Goal: Task Accomplishment & Management: Manage account settings

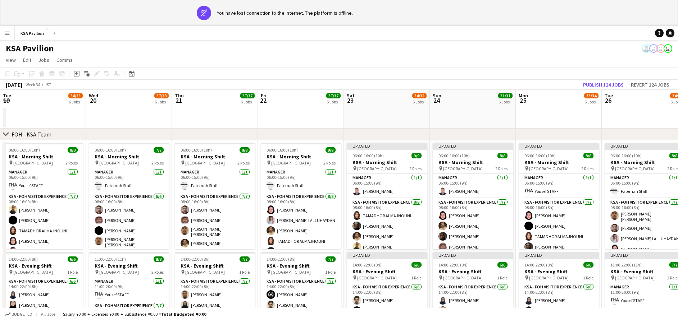
scroll to position [0, 250]
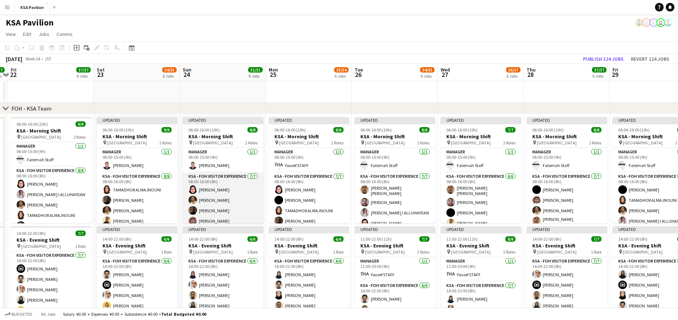
click at [233, 196] on app-card-role "KSA - FOH Visitor Experience [DATE] 08:00-16:00 (8h) Dur Murad [PERSON_NAME] [P…" at bounding box center [223, 217] width 81 height 89
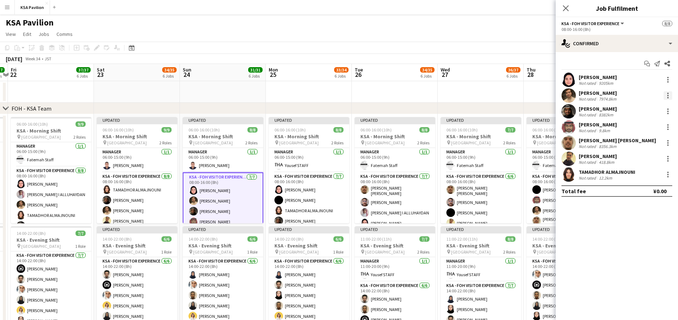
click at [668, 96] on div at bounding box center [667, 95] width 1 height 1
click at [648, 176] on span "Remove" at bounding box center [644, 178] width 45 height 6
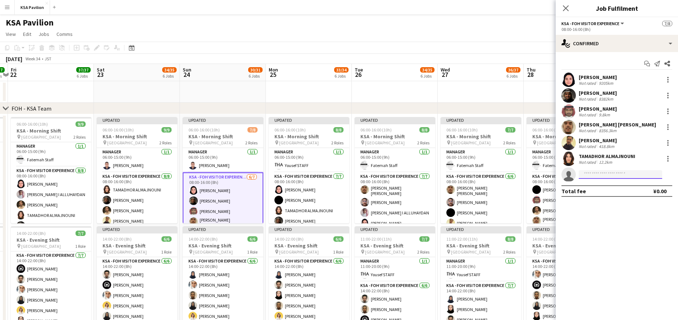
click at [634, 175] on input at bounding box center [620, 174] width 83 height 9
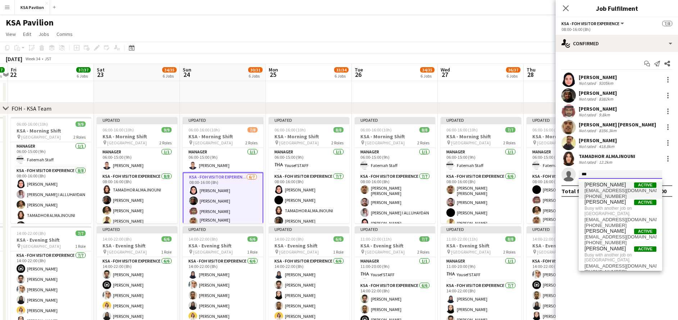
type input "***"
click at [618, 190] on span "[EMAIL_ADDRESS][DOMAIN_NAME]" at bounding box center [620, 191] width 72 height 6
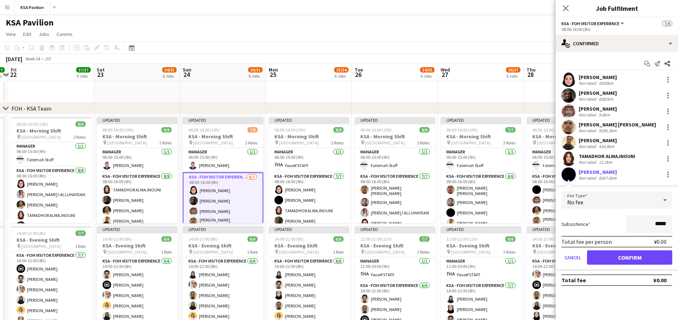
click at [620, 245] on div "Total fee per person ¥0.00" at bounding box center [616, 242] width 111 height 12
click at [618, 259] on button "Confirm" at bounding box center [629, 258] width 85 height 14
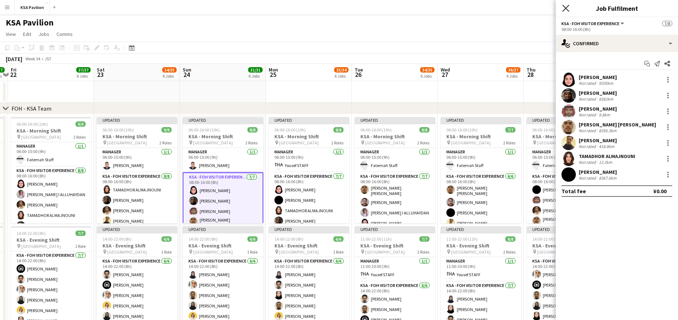
click at [564, 7] on icon at bounding box center [565, 8] width 7 height 7
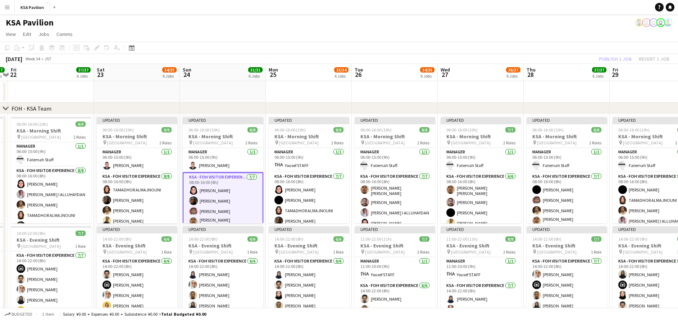
click at [613, 59] on div "Publish 1 job Revert 1 job" at bounding box center [634, 58] width 88 height 9
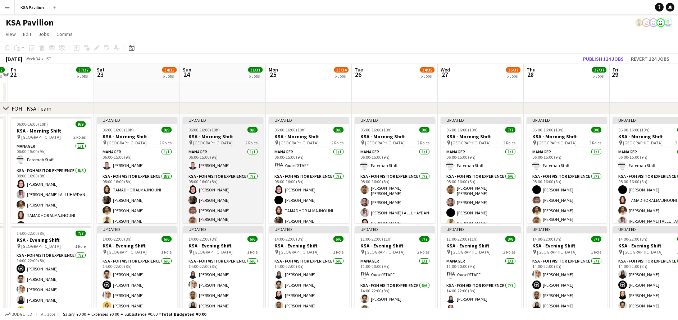
click at [225, 130] on div "06:00-16:00 (10h) 8/8" at bounding box center [223, 129] width 81 height 5
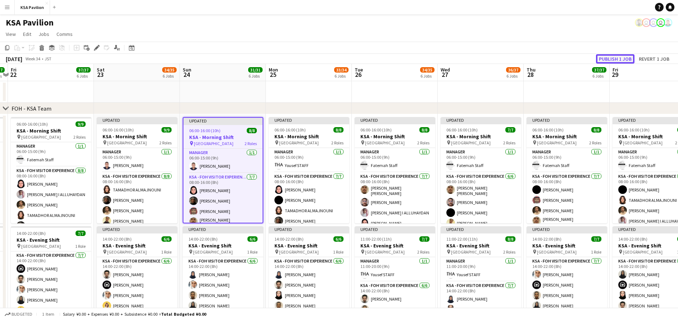
click at [612, 58] on button "Publish 1 job" at bounding box center [615, 58] width 38 height 9
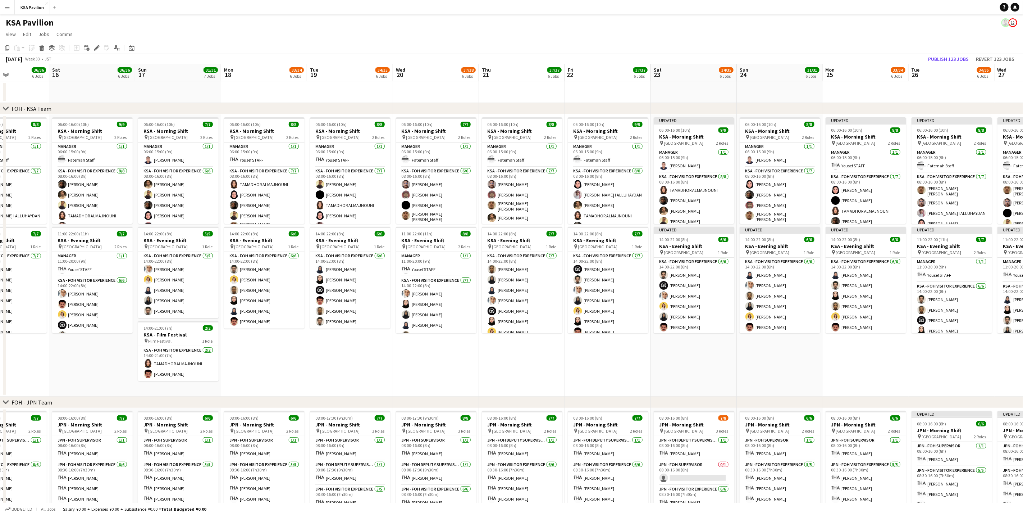
scroll to position [0, 210]
drag, startPoint x: 945, startPoint y: 348, endPoint x: 579, endPoint y: 358, distance: 365.8
click at [579, 320] on app-calendar-viewport "Wed 13 36/36 6 Jobs Thu 14 36/36 6 Jobs Fri 15 36/36 6 Jobs Sat 16 36/36 6 Jobs…" at bounding box center [511, 504] width 1023 height 881
click at [355, 279] on app-card-role "KSA - FOH Visitor Experience [DATE] 14:00-22:00 (8h) [PERSON_NAME] Alharethy Ha…" at bounding box center [349, 290] width 81 height 77
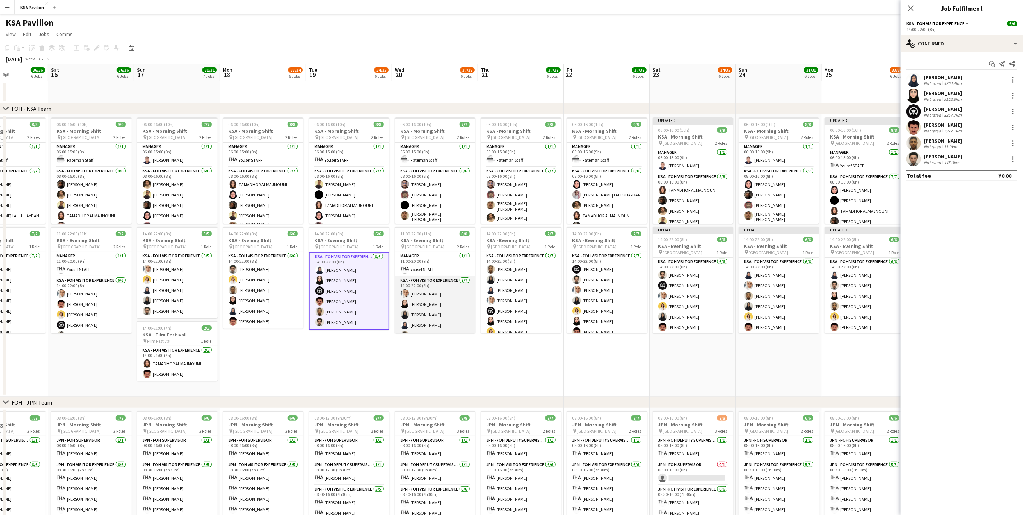
click at [441, 285] on app-card-role "KSA - FOH Visitor Experience [DATE] 14:00-22:00 (8h) Abdullah Alghoniman [PERSO…" at bounding box center [435, 319] width 81 height 87
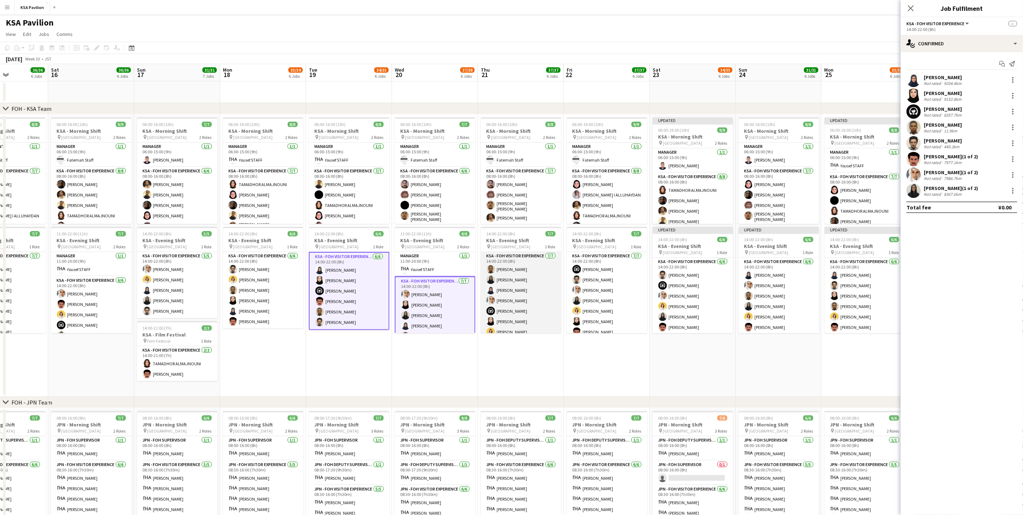
click at [509, 286] on app-card-role "KSA - FOH Visitor Experience [DATE] 14:00-22:00 (8h) [PERSON_NAME] [PERSON_NAME…" at bounding box center [521, 295] width 81 height 87
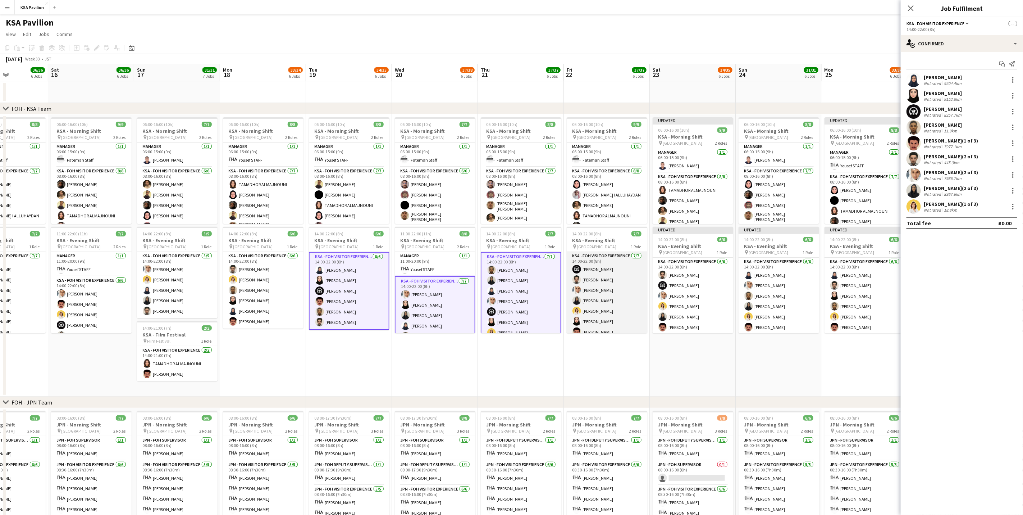
click at [616, 287] on app-card-role "KSA - FOH Visitor Experience [DATE] 14:00-22:00 (8h) [PERSON_NAME] [PERSON_NAME…" at bounding box center [607, 295] width 81 height 87
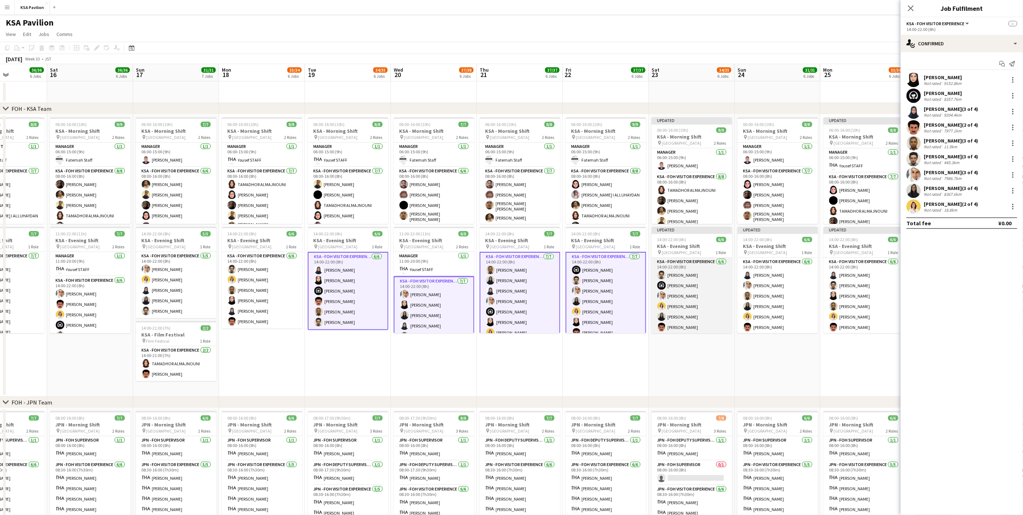
click at [677, 294] on app-card-role "KSA - FOH Visitor Experience [DATE] 14:00-22:00 (8h) [PERSON_NAME] [PERSON_NAME…" at bounding box center [692, 295] width 81 height 77
click at [677, 80] on div at bounding box center [1012, 79] width 1 height 1
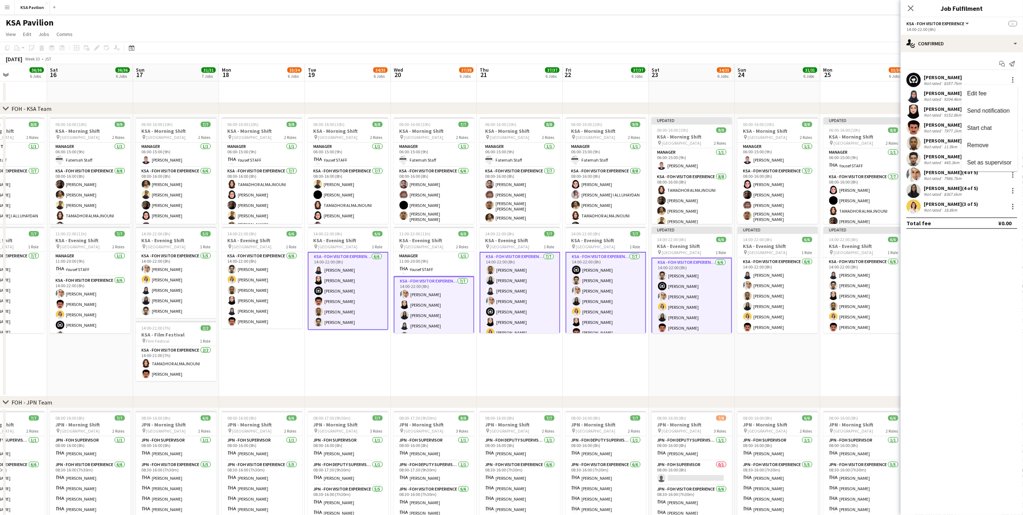
drag, startPoint x: 879, startPoint y: 365, endPoint x: 752, endPoint y: 364, distance: 127.6
click at [677, 320] on div at bounding box center [511, 257] width 1023 height 515
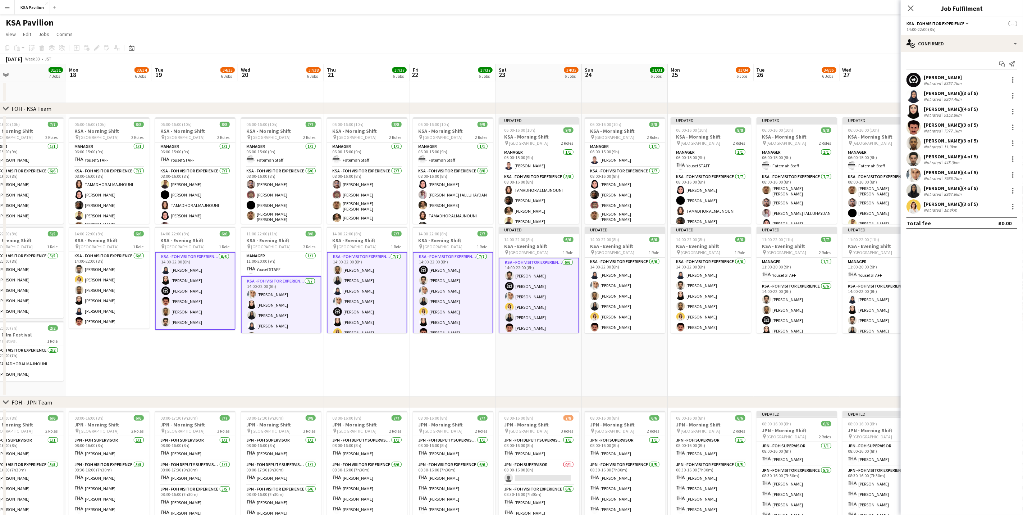
drag, startPoint x: 855, startPoint y: 352, endPoint x: 755, endPoint y: 351, distance: 100.0
click at [677, 320] on app-calendar-viewport "Thu 14 36/36 6 Jobs Fri 15 36/36 6 Jobs Sat 16 36/36 6 Jobs Sun 17 31/31 7 Jobs…" at bounding box center [511, 504] width 1023 height 881
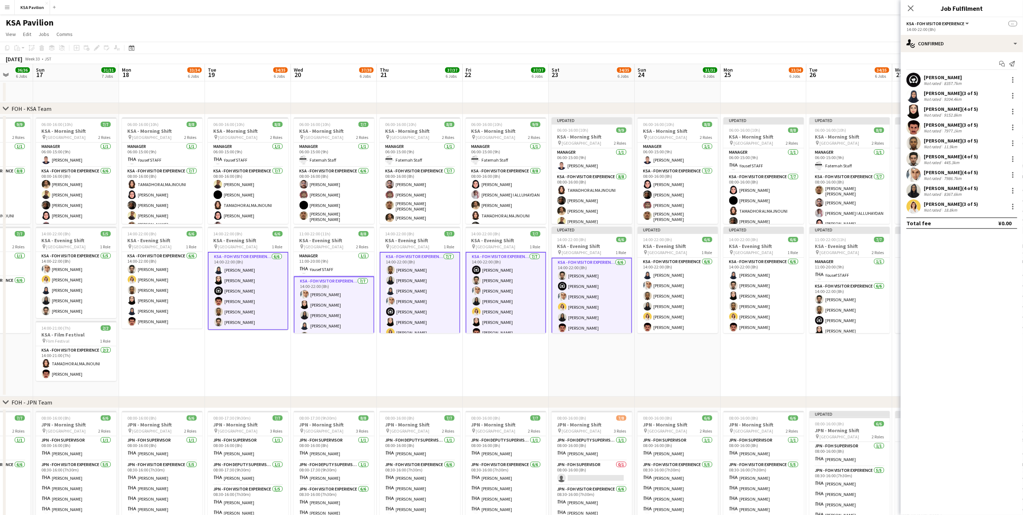
click at [677, 320] on app-date-cell "Updated 06:00-16:00 (10h) 8/8 KSA - Morning Shift pin [GEOGRAPHIC_DATA] 2 Roles…" at bounding box center [764, 255] width 86 height 282
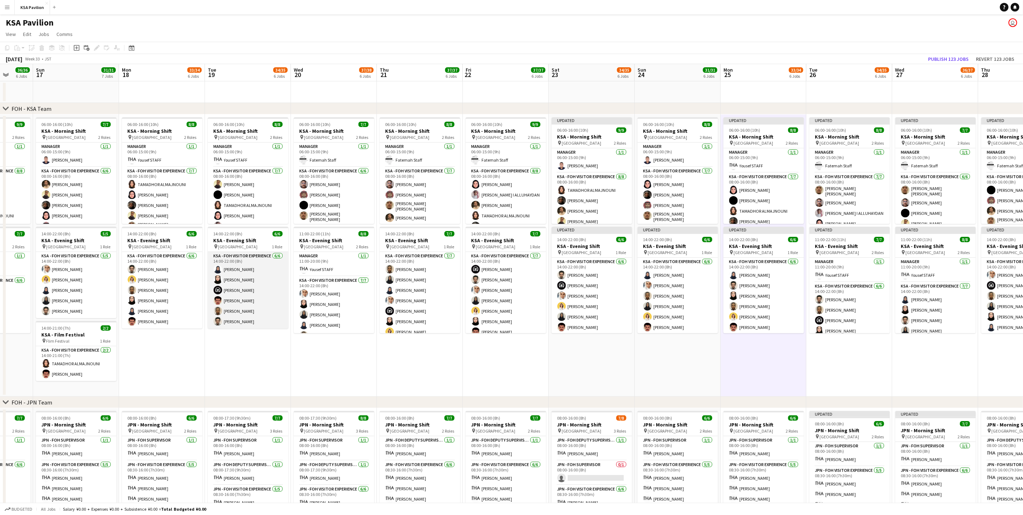
click at [255, 305] on app-card-role "KSA - FOH Visitor Experience [DATE] 14:00-22:00 (8h) [PERSON_NAME] Alharethy Ha…" at bounding box center [248, 290] width 81 height 77
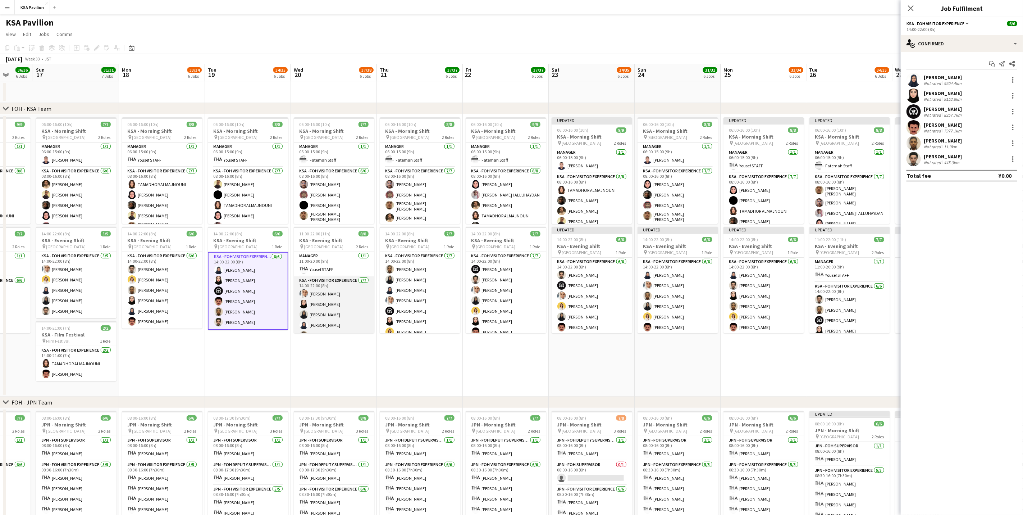
click at [323, 305] on app-card-role "KSA - FOH Visitor Experience [DATE] 14:00-22:00 (8h) Abdullah Alghoniman [PERSO…" at bounding box center [334, 319] width 81 height 87
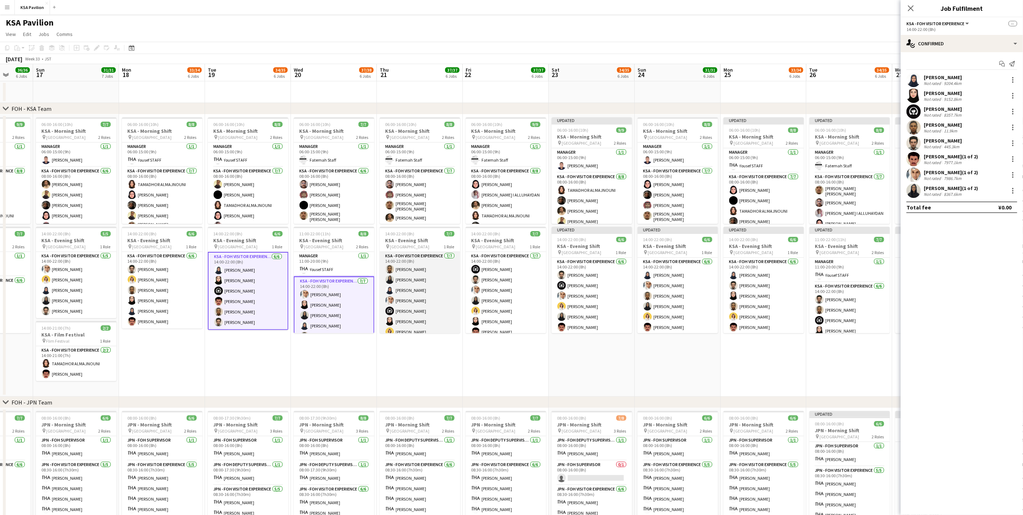
click at [411, 303] on app-card-role "KSA - FOH Visitor Experience [DATE] 14:00-22:00 (8h) [PERSON_NAME] [PERSON_NAME…" at bounding box center [420, 295] width 81 height 87
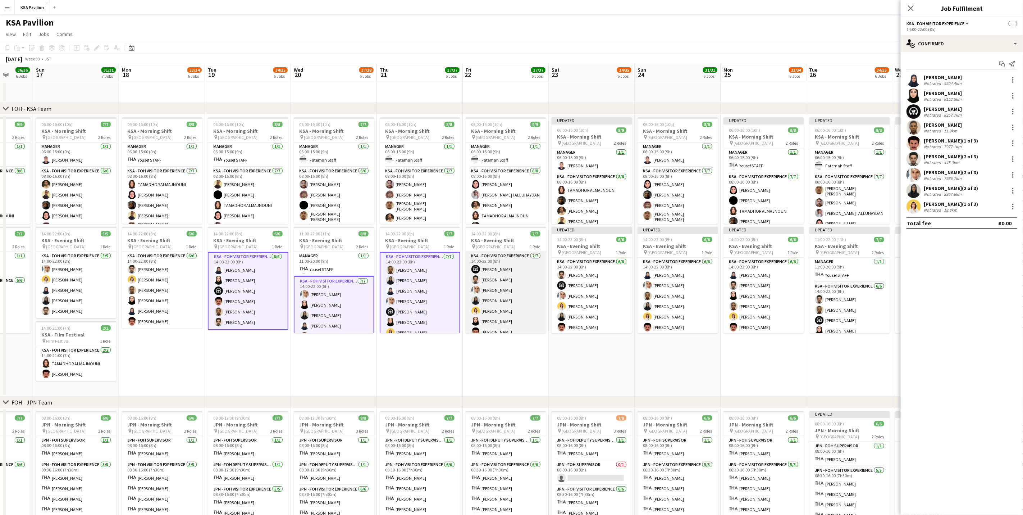
click at [512, 307] on app-card-role "KSA - FOH Visitor Experience [DATE] 14:00-22:00 (8h) [PERSON_NAME] [PERSON_NAME…" at bounding box center [506, 295] width 81 height 87
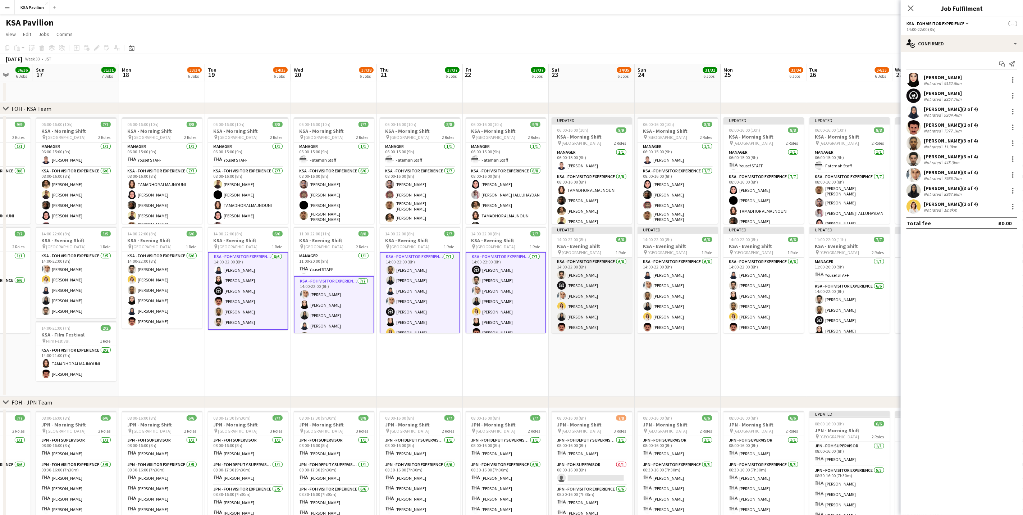
click at [589, 306] on app-card-role "KSA - FOH Visitor Experience [DATE] 14:00-22:00 (8h) [PERSON_NAME] [PERSON_NAME…" at bounding box center [592, 295] width 81 height 77
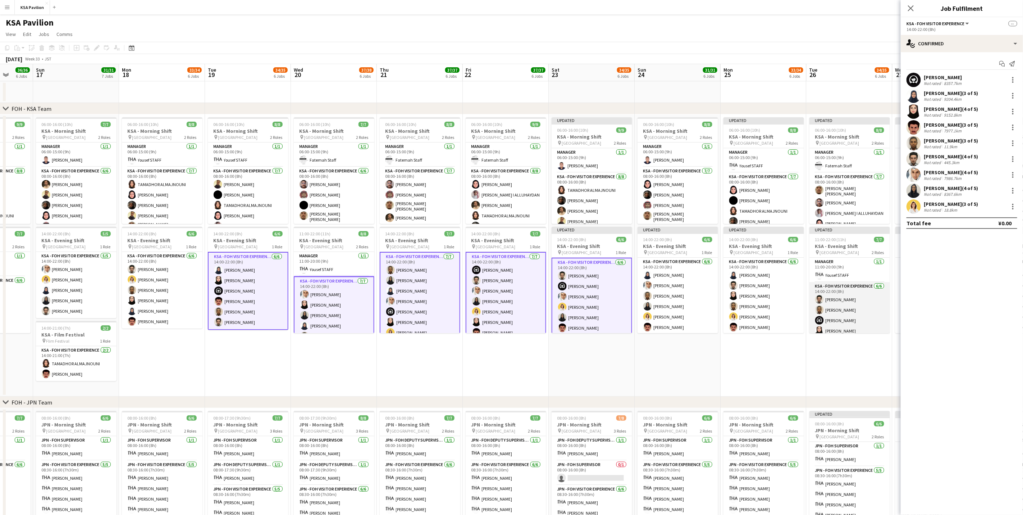
click at [677, 310] on app-card-role "KSA - FOH Visitor Experience [DATE] 14:00-22:00 (8h) [PERSON_NAME] [PERSON_NAME…" at bounding box center [849, 320] width 81 height 77
click at [677, 81] on div at bounding box center [1012, 81] width 1 height 1
click at [677, 150] on button "Remove" at bounding box center [989, 145] width 56 height 17
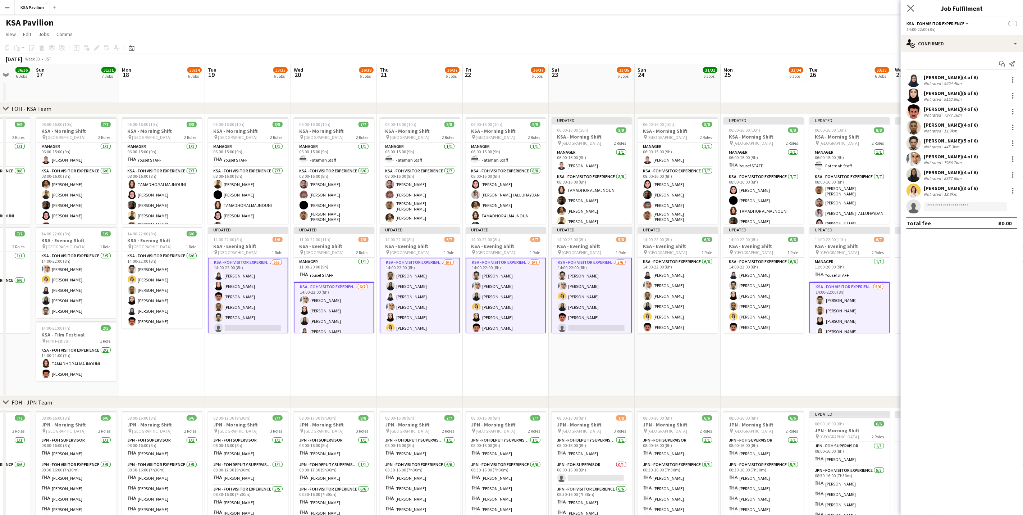
click at [677, 9] on icon "Close pop-in" at bounding box center [910, 8] width 7 height 7
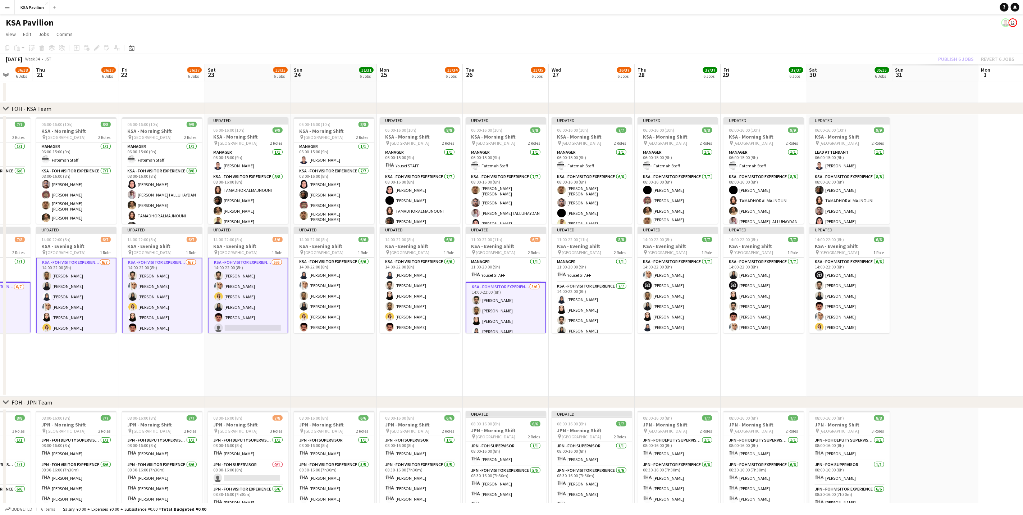
scroll to position [0, 251]
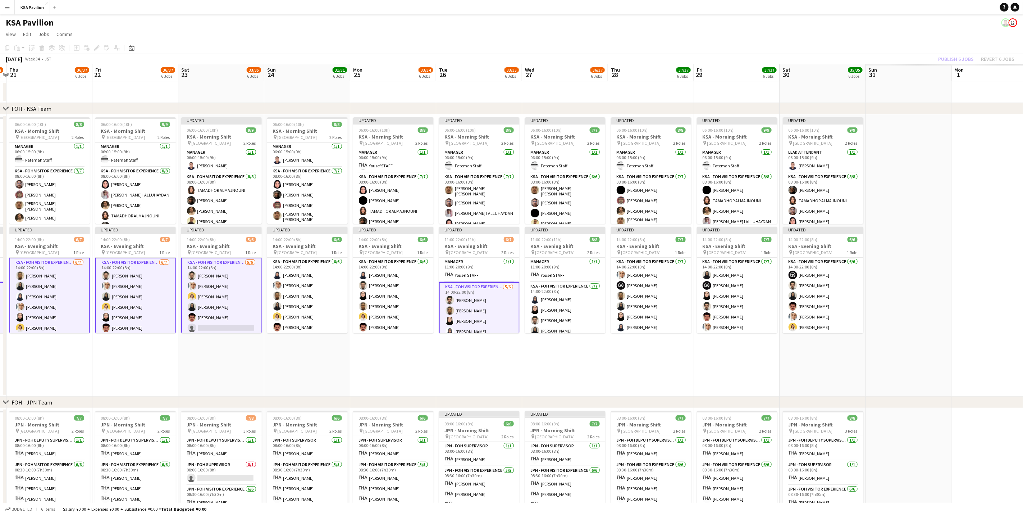
drag, startPoint x: 996, startPoint y: 366, endPoint x: 626, endPoint y: 379, distance: 370.2
click at [626, 320] on app-calendar-viewport "Mon 18 33/34 6 Jobs Tue 19 33/35 6 Jobs Wed 20 36/38 6 Jobs Thu 21 36/37 6 Jobs…" at bounding box center [511, 504] width 1023 height 881
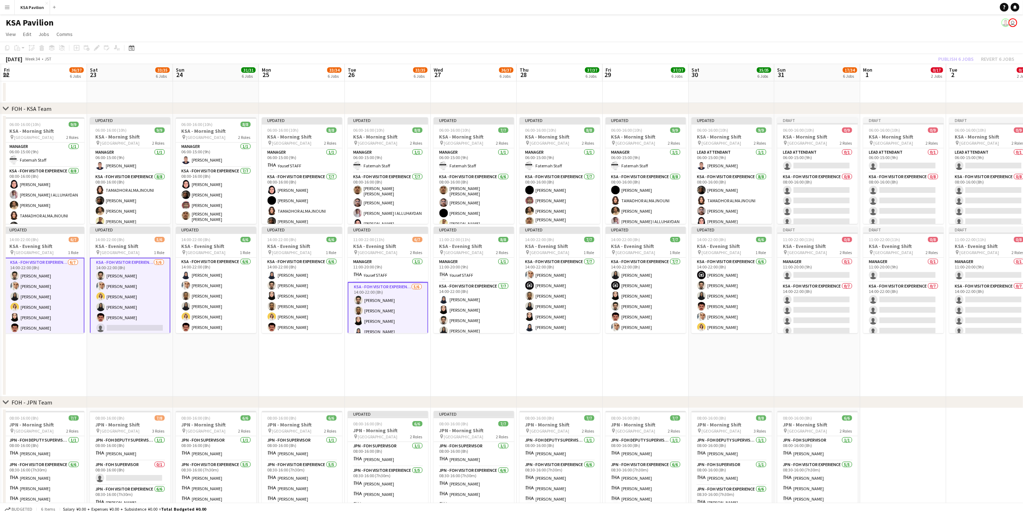
scroll to position [0, 292]
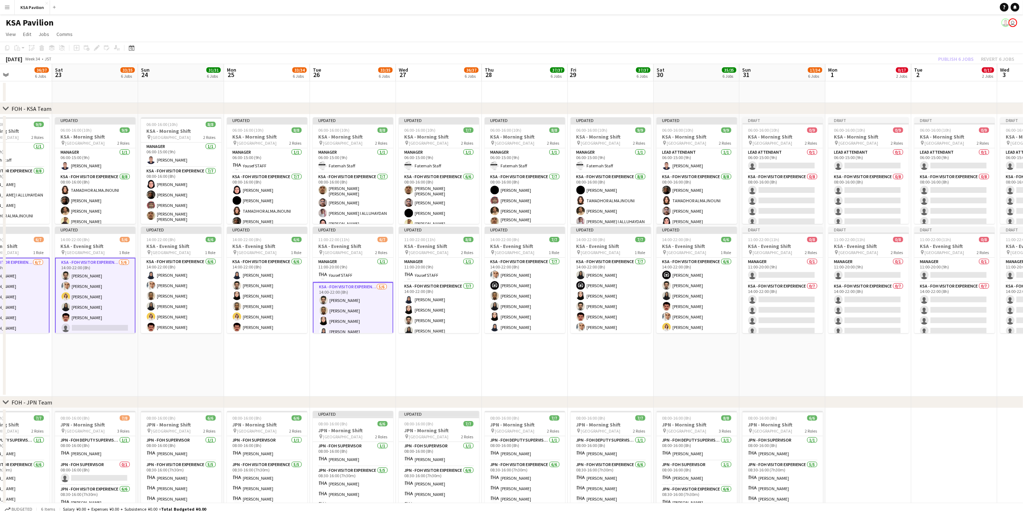
drag, startPoint x: 875, startPoint y: 357, endPoint x: 749, endPoint y: 361, distance: 126.2
click at [677, 320] on app-calendar-viewport "Tue 19 33/35 6 Jobs Wed 20 36/38 6 Jobs Thu 21 36/37 6 Jobs Fri 22 36/37 6 Jobs…" at bounding box center [511, 504] width 1023 height 881
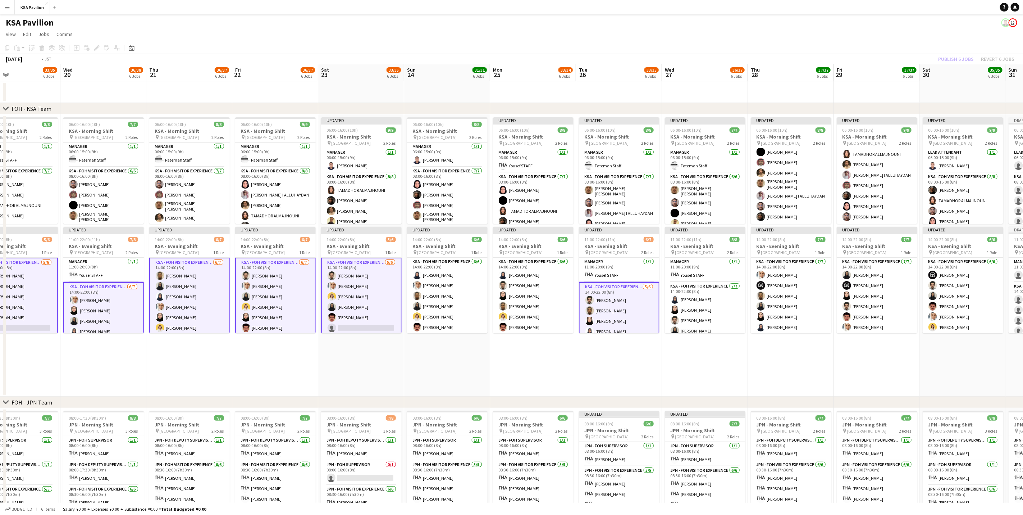
scroll to position [0, 221]
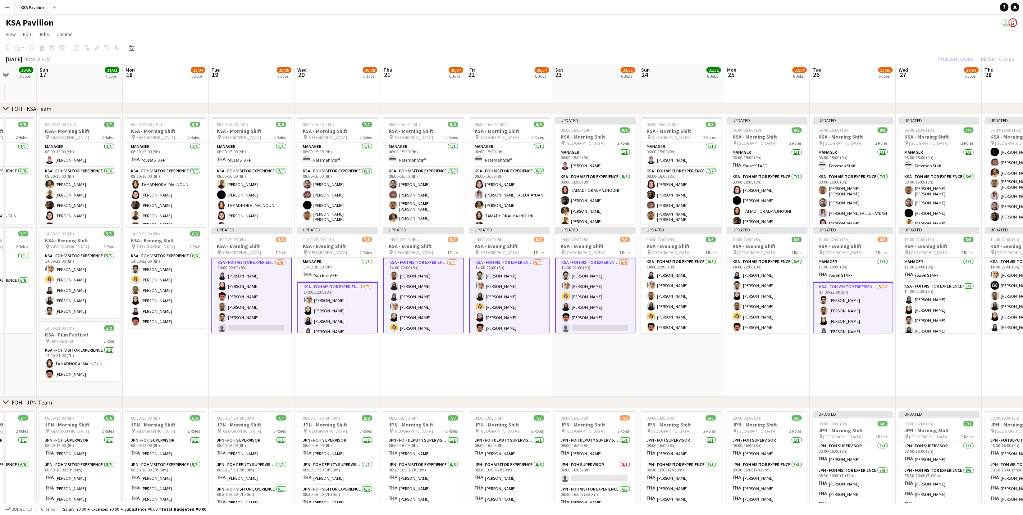
drag, startPoint x: 174, startPoint y: 361, endPoint x: 674, endPoint y: 337, distance: 501.1
click at [674, 320] on app-calendar-viewport "Thu 14 36/36 6 Jobs Fri 15 36/36 6 Jobs Sat 16 36/36 6 Jobs Sun 17 31/31 7 Jobs…" at bounding box center [511, 504] width 1023 height 881
click at [677, 313] on app-card-role "KSA - FOH Visitor Experience [DATE] 14:00-22:00 (8h) [PERSON_NAME] [PERSON_NAME…" at bounding box center [853, 321] width 81 height 78
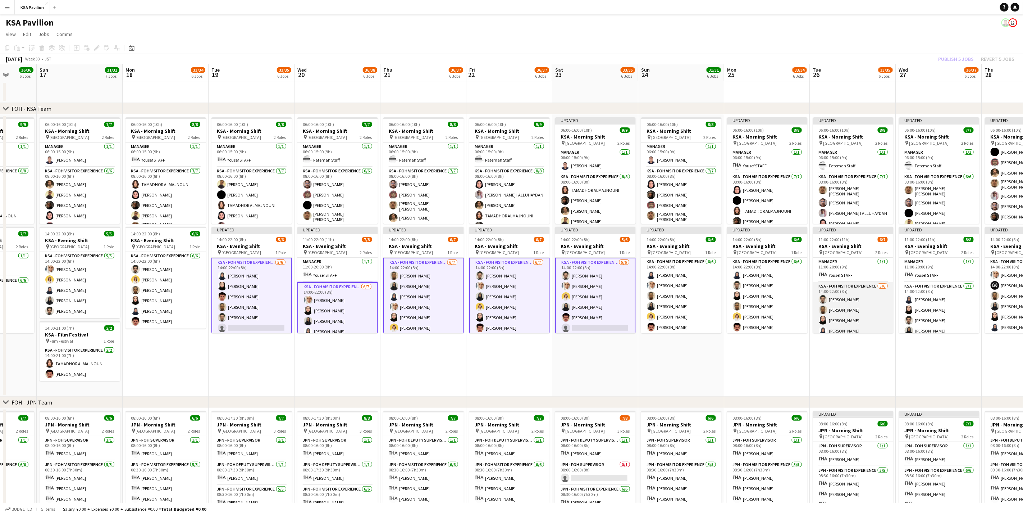
click at [677, 313] on app-card-role "KSA - FOH Visitor Experience [DATE] 14:00-22:00 (8h) [PERSON_NAME] [PERSON_NAME…" at bounding box center [853, 320] width 81 height 77
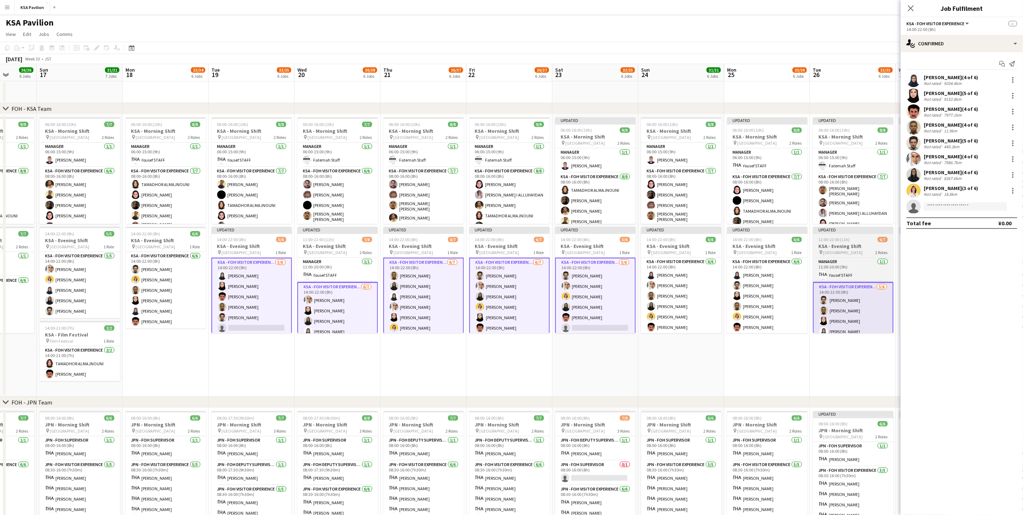
click at [677, 239] on span "11:00-22:00 (11h)" at bounding box center [834, 239] width 31 height 5
drag, startPoint x: 799, startPoint y: 371, endPoint x: 805, endPoint y: 358, distance: 14.0
click at [677, 320] on app-date-cell "Updated 06:00-16:00 (10h) 8/8 KSA - Morning Shift pin [GEOGRAPHIC_DATA] 2 Roles…" at bounding box center [767, 255] width 86 height 282
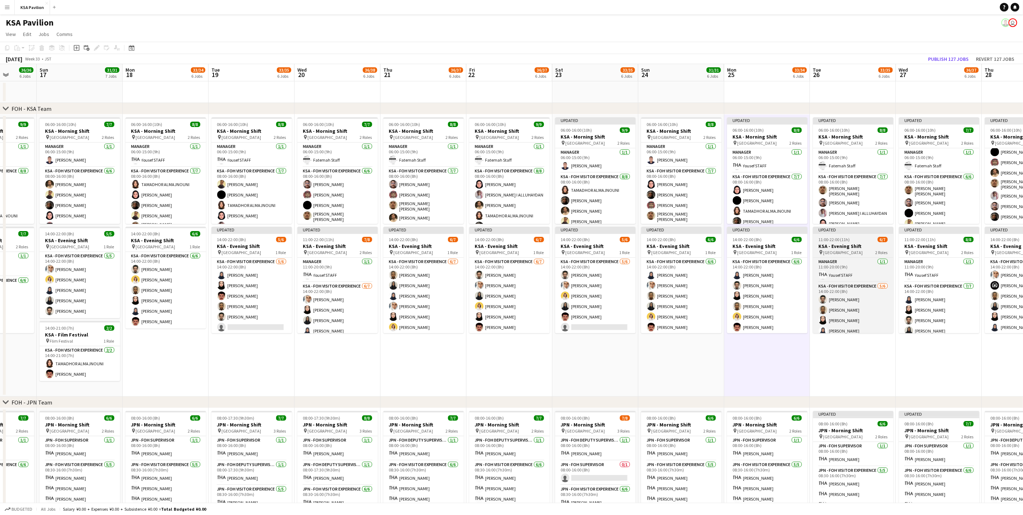
click at [677, 245] on h3 "KSA - Evening Shift" at bounding box center [853, 246] width 81 height 6
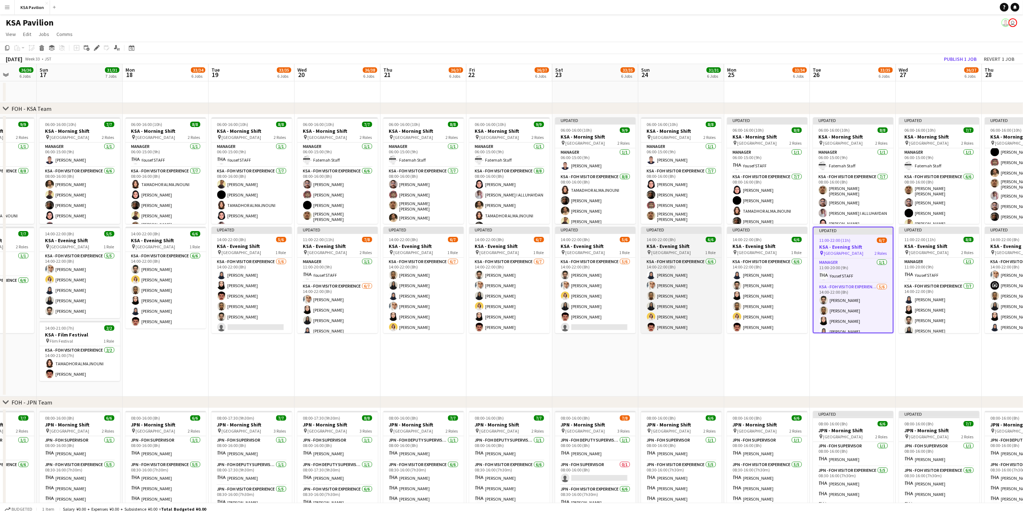
click at [661, 243] on h3 "KSA - Evening Shift" at bounding box center [681, 246] width 81 height 6
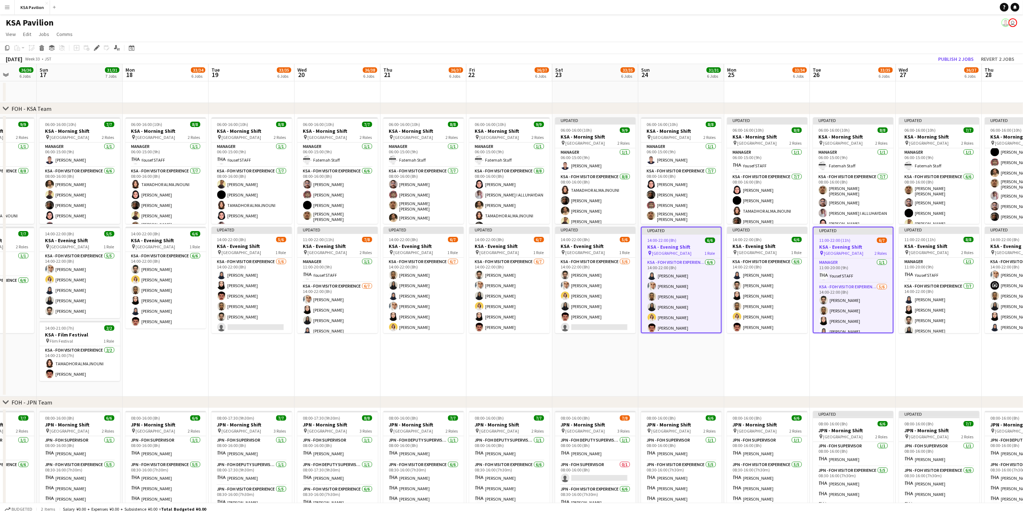
click at [670, 250] on span "[GEOGRAPHIC_DATA]" at bounding box center [672, 252] width 40 height 5
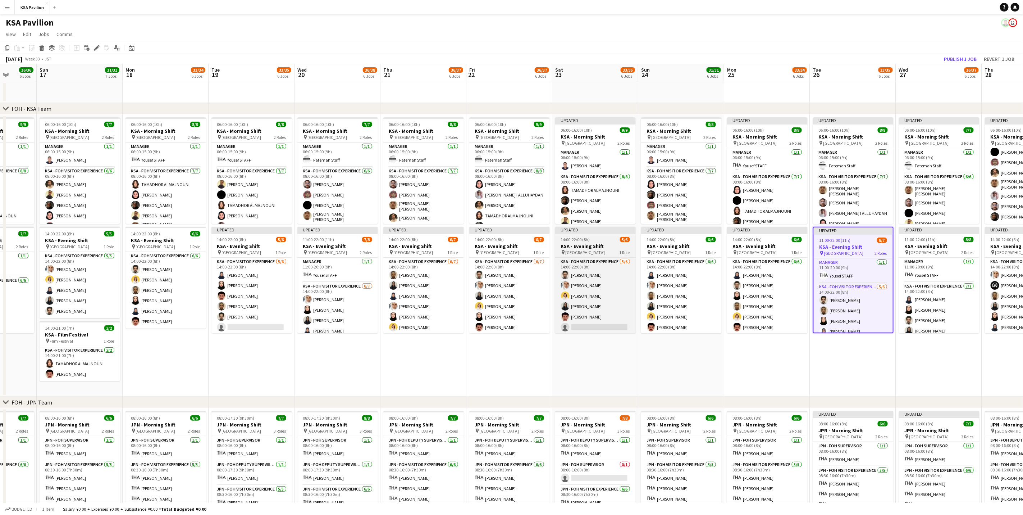
click at [603, 243] on h3 "KSA - Evening Shift" at bounding box center [595, 246] width 81 height 6
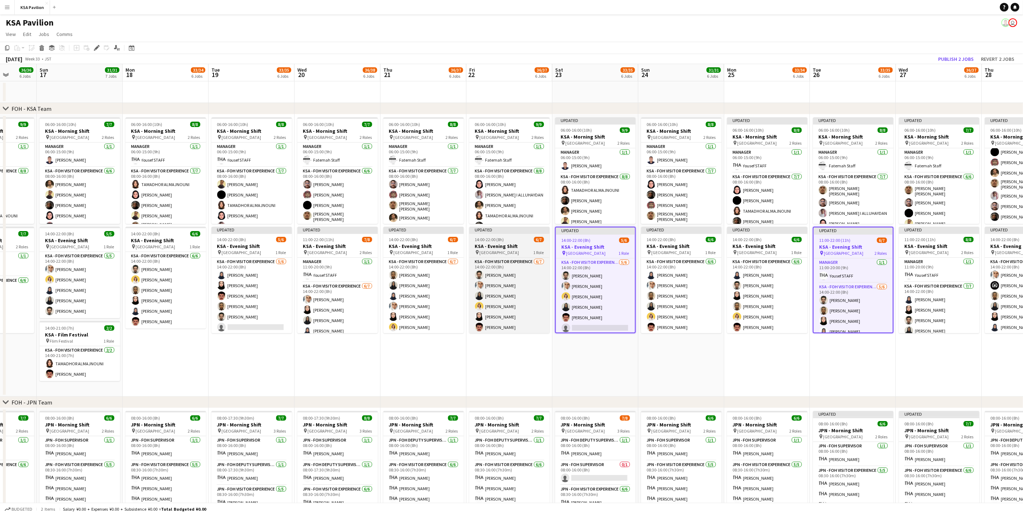
click at [502, 255] on app-job-card "Updated 14:00-22:00 (8h) 6/7 KSA - Evening Shift pin [GEOGRAPHIC_DATA] 1 Role K…" at bounding box center [509, 280] width 81 height 106
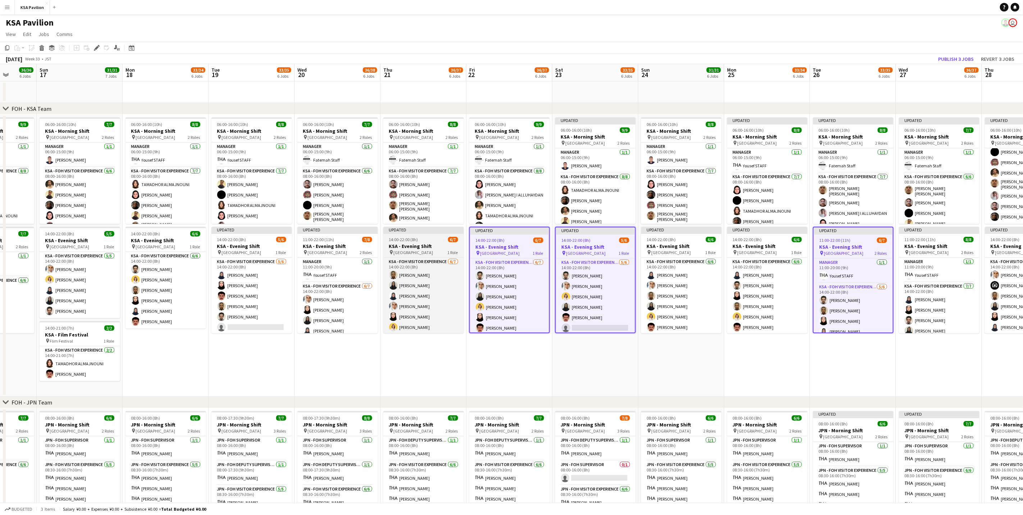
click at [437, 252] on div "pin [GEOGRAPHIC_DATA] 1 Role" at bounding box center [423, 252] width 81 height 6
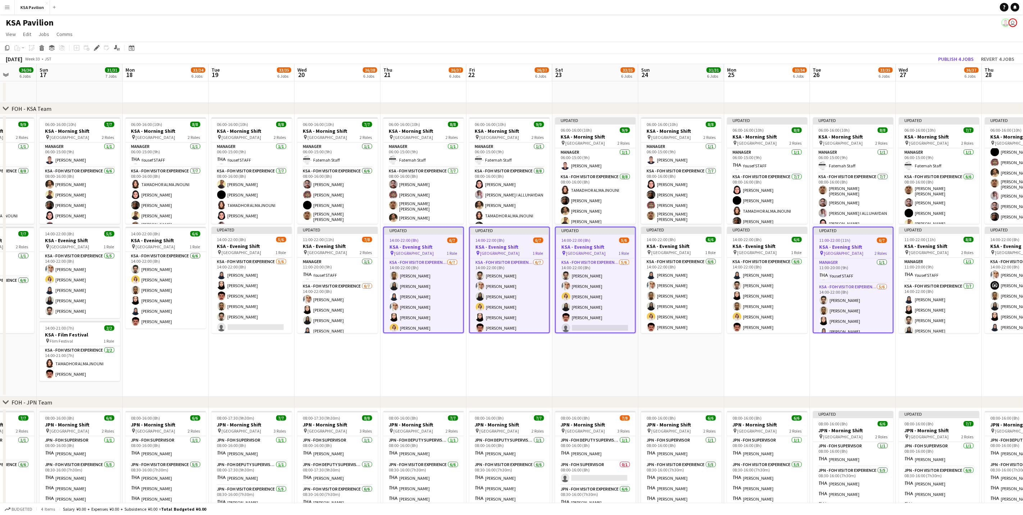
click at [330, 254] on app-calendar-viewport "Thu 14 36/36 6 Jobs Fri 15 36/36 6 Jobs Sat 16 36/36 6 Jobs Sun 17 31/31 7 Jobs…" at bounding box center [511, 504] width 1023 height 881
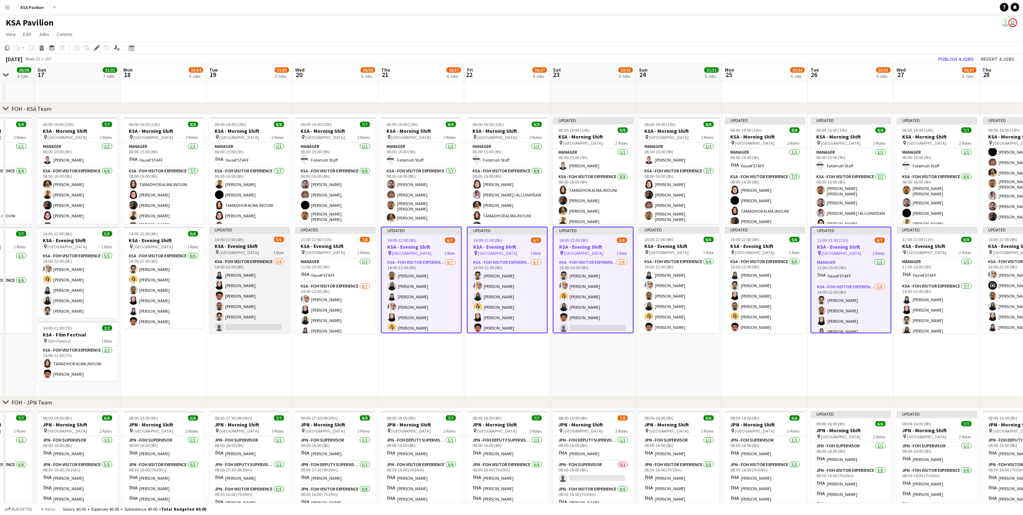
click at [250, 243] on h3 "KSA - Evening Shift" at bounding box center [249, 246] width 81 height 6
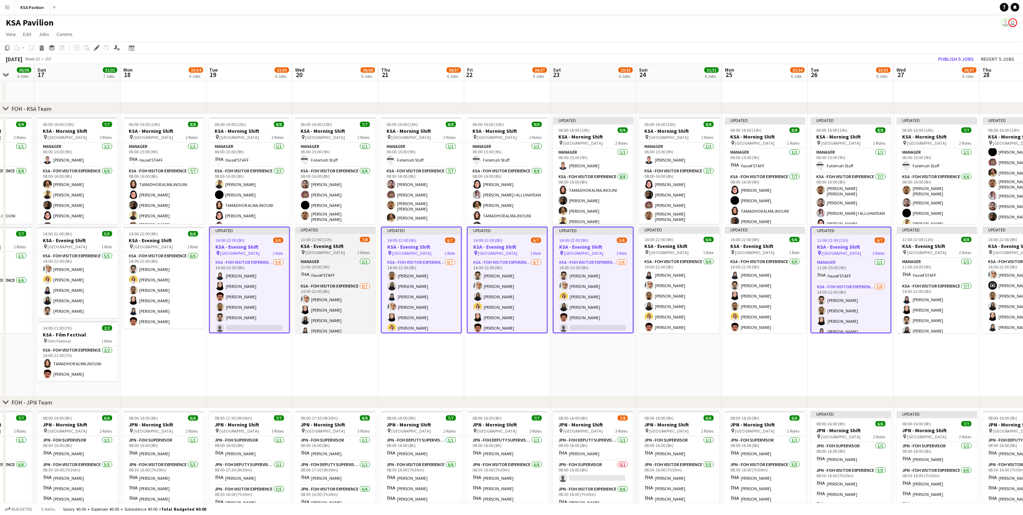
click at [320, 238] on span "11:00-22:00 (11h)" at bounding box center [316, 239] width 31 height 5
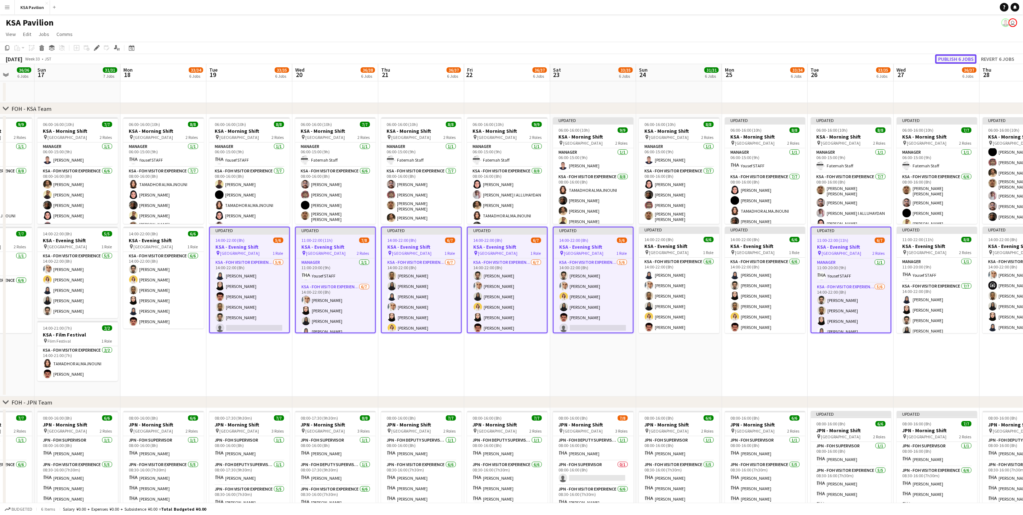
click at [677, 59] on button "Publish 6 jobs" at bounding box center [955, 58] width 41 height 9
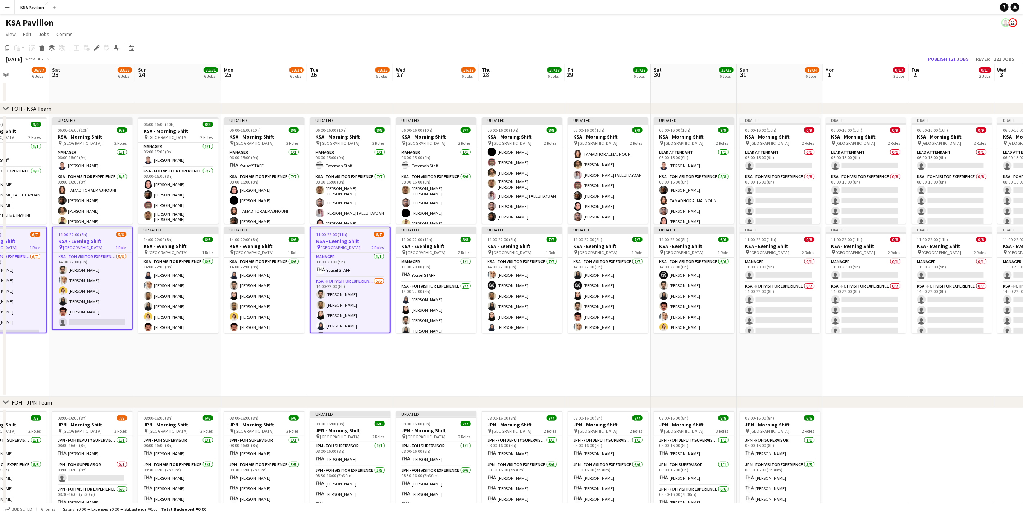
drag, startPoint x: 961, startPoint y: 346, endPoint x: 456, endPoint y: 344, distance: 504.8
click at [459, 320] on app-calendar-viewport "Wed 20 36/38 6 Jobs Thu 21 36/37 6 Jobs Fri 22 36/37 6 Jobs Sat 23 33/35 6 Jobs…" at bounding box center [511, 504] width 1023 height 881
click at [597, 298] on app-card-role "KSA - FOH Visitor Experience [DATE] 14:00-22:00 (8h) [PERSON_NAME] Haya [PERSON…" at bounding box center [607, 300] width 81 height 87
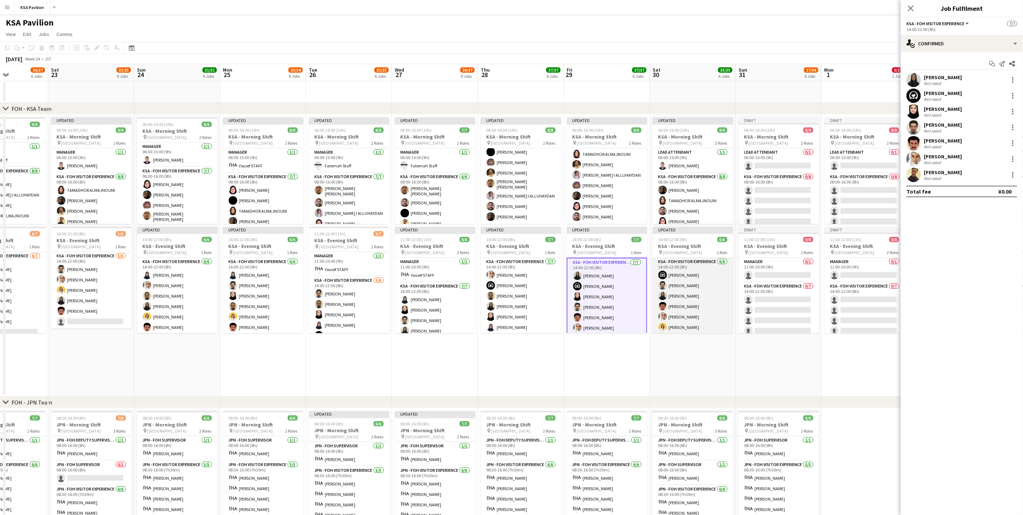
click at [676, 297] on app-card-role "KSA - FOH Visitor Experience [DATE] 14:00-22:00 (8h) Haya [PERSON_NAME] [PERSON…" at bounding box center [693, 295] width 81 height 77
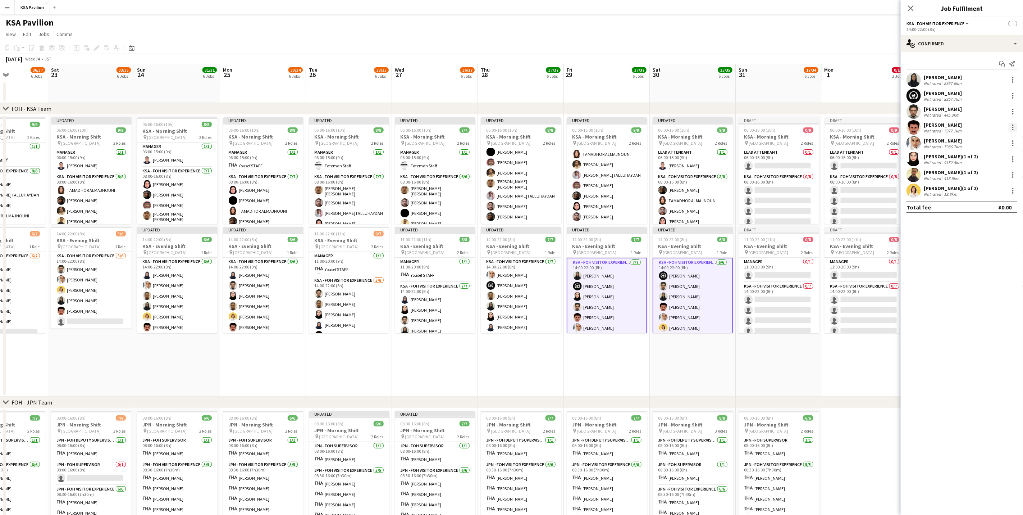
click at [677, 127] on div at bounding box center [1012, 127] width 1 height 1
click at [677, 196] on span "Remove" at bounding box center [989, 192] width 45 height 6
click at [677, 5] on icon "Close pop-in" at bounding box center [910, 8] width 7 height 7
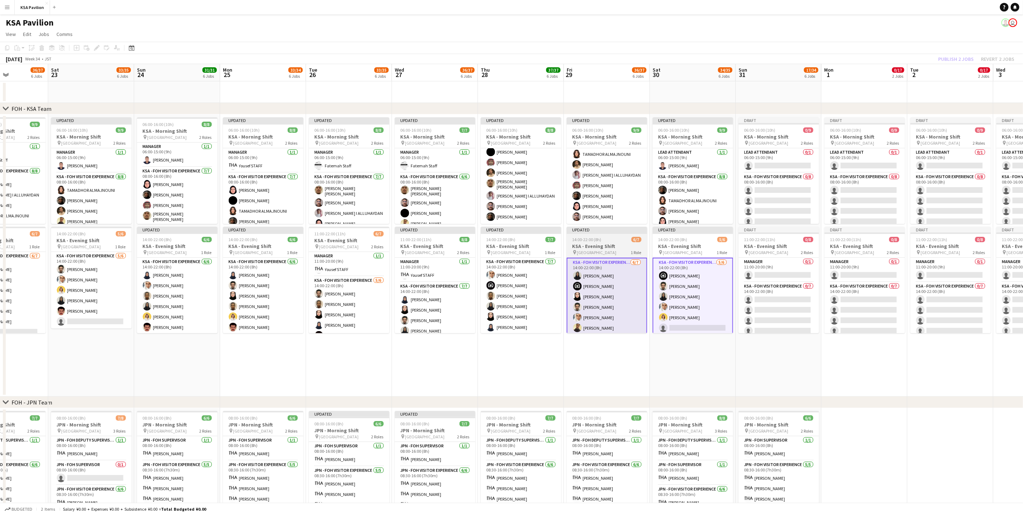
click at [598, 250] on span "[GEOGRAPHIC_DATA]" at bounding box center [597, 252] width 40 height 5
click at [652, 244] on app-date-cell "Updated 06:00-16:00 (10h) 9/9 KSA - Morning Shift pin [GEOGRAPHIC_DATA] 2 Roles…" at bounding box center [693, 255] width 86 height 282
click at [625, 242] on div "14:00-22:00 (8h) 6/7" at bounding box center [607, 239] width 81 height 5
click at [628, 242] on div "14:00-22:00 (8h) 6/7" at bounding box center [607, 239] width 81 height 5
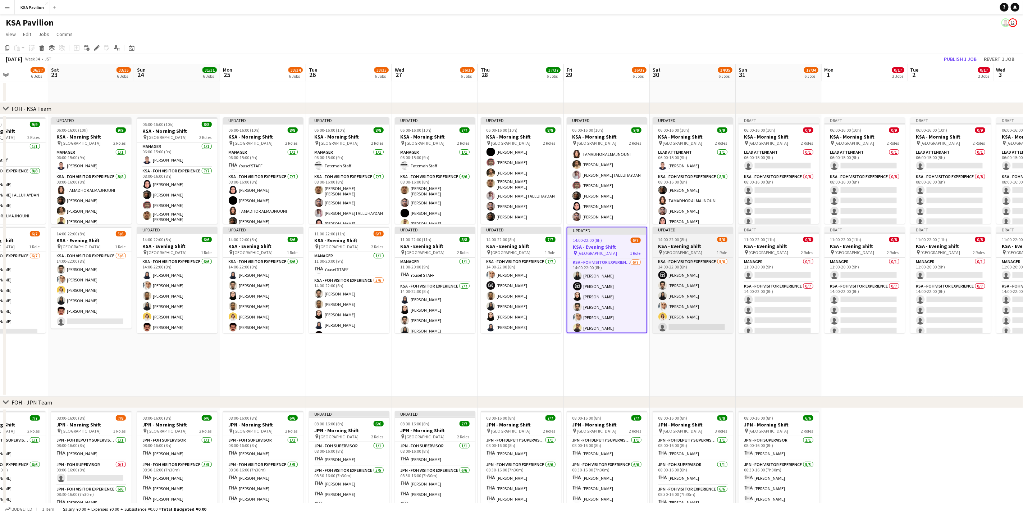
click at [669, 242] on span "14:00-22:00 (8h)" at bounding box center [672, 239] width 29 height 5
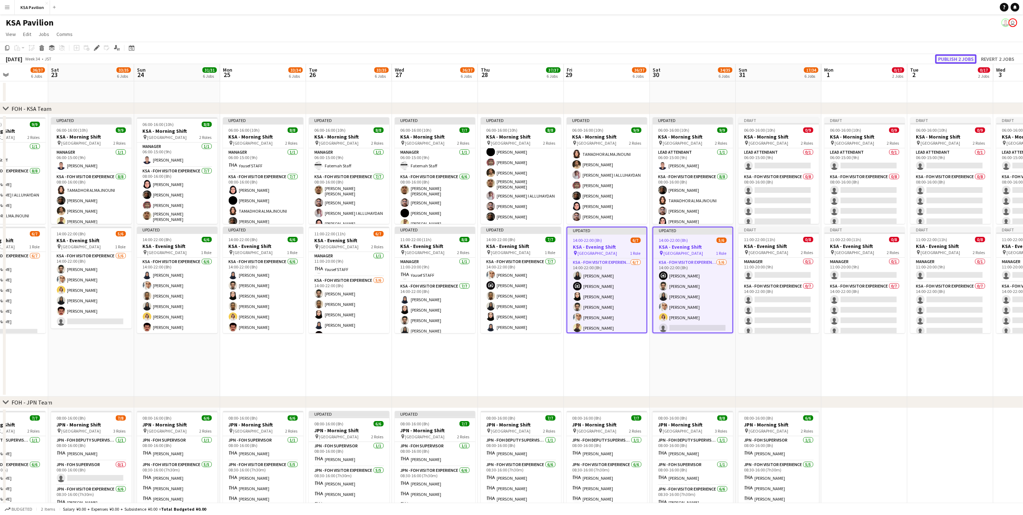
click at [677, 55] on button "Publish 2 jobs" at bounding box center [955, 58] width 41 height 9
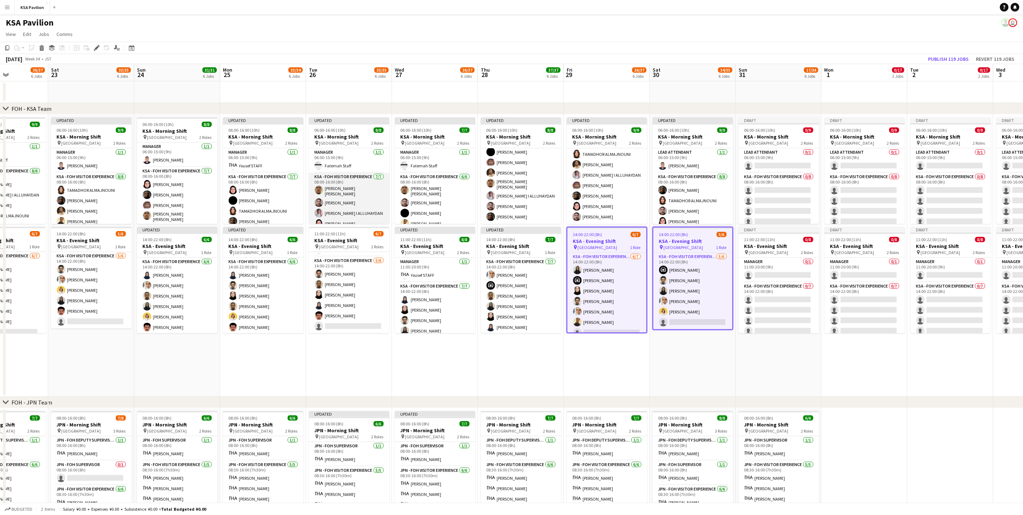
scroll to position [39, 0]
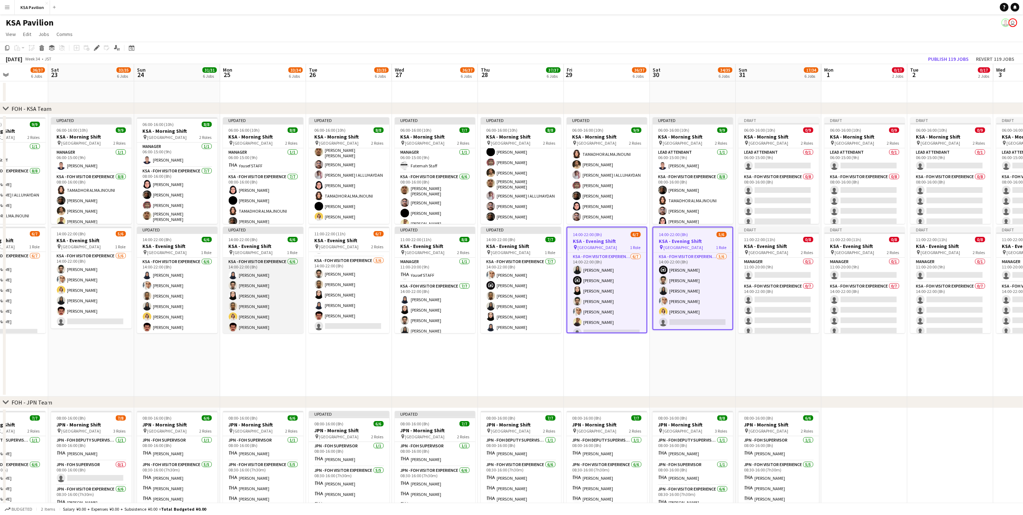
click at [245, 302] on app-card-role "KSA - FOH Visitor Experience [DATE] 14:00-22:00 (8h) [PERSON_NAME] [PERSON_NAME…" at bounding box center [263, 295] width 81 height 77
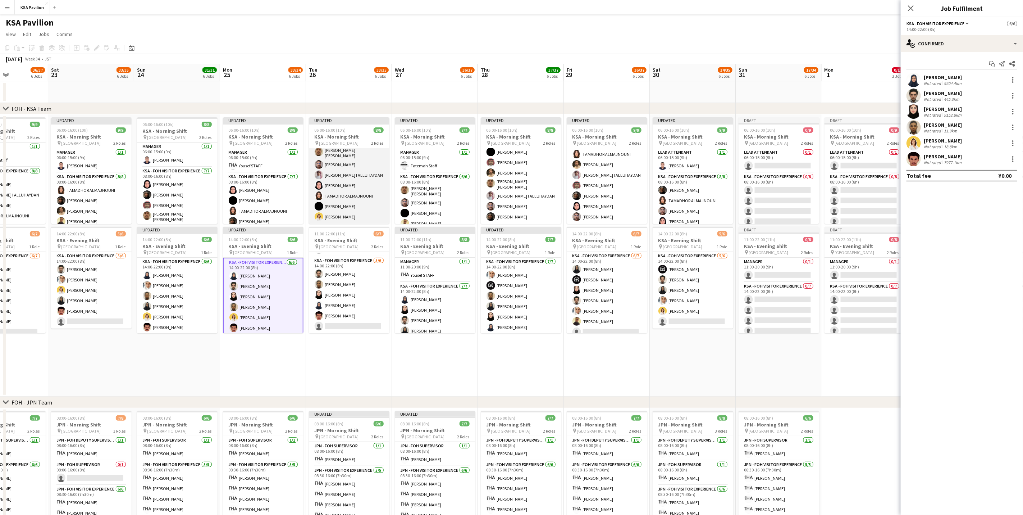
click at [352, 188] on app-card-role "KSA - FOH Visitor Experience [DATE] 08:00-16:00 (8h) [PERSON_NAME] [PERSON_NAME…" at bounding box center [349, 178] width 81 height 89
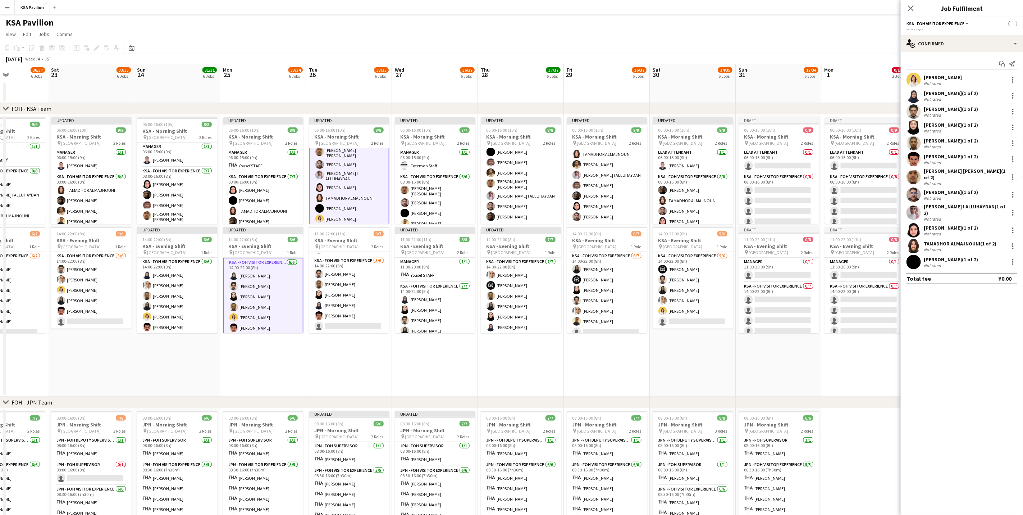
scroll to position [39, 0]
click at [677, 286] on app-card-role "KSA - FOH Visitor Experience [DATE] 14:00-22:00 (8h) [PERSON_NAME] [PERSON_NAME…" at bounding box center [693, 290] width 81 height 77
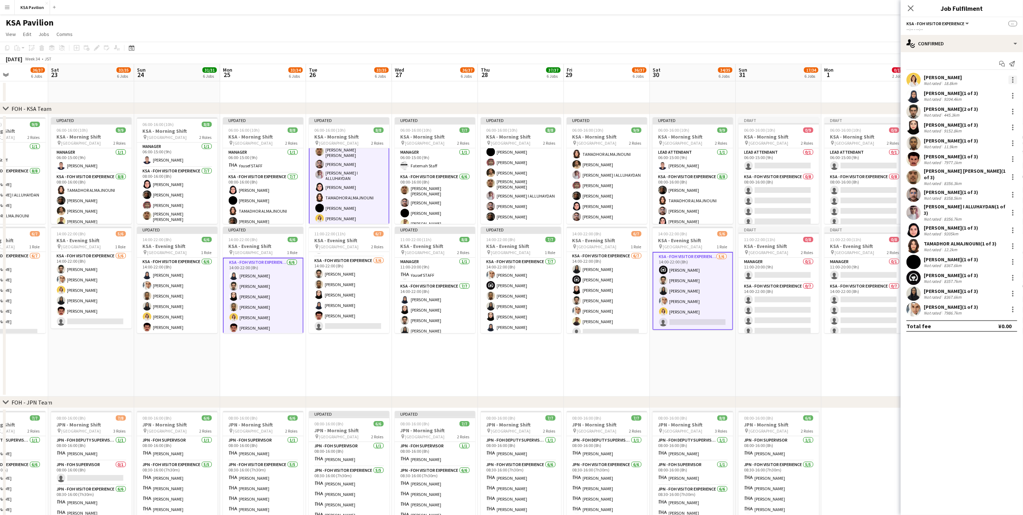
click at [677, 76] on div at bounding box center [1013, 80] width 9 height 9
click at [677, 142] on span "Remove" at bounding box center [989, 145] width 45 height 6
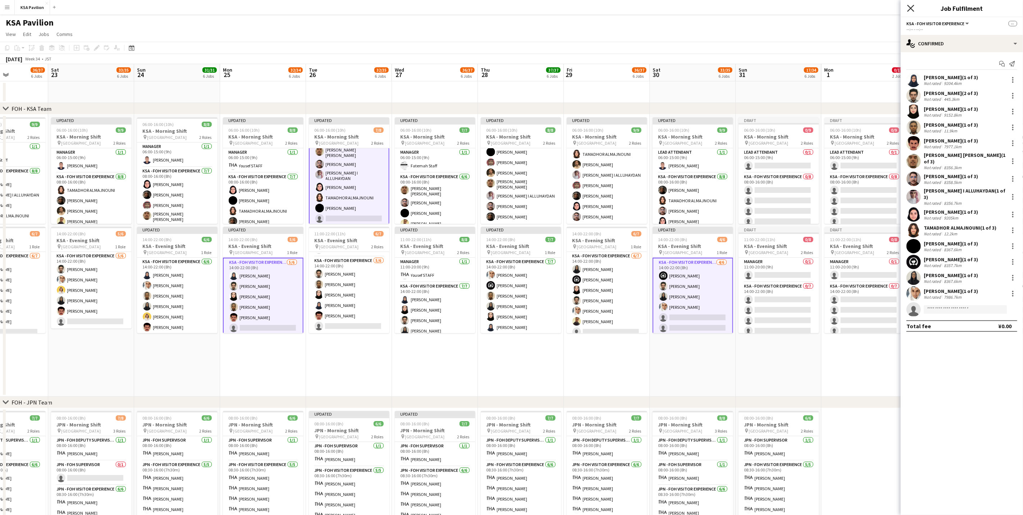
click at [677, 9] on icon at bounding box center [910, 8] width 7 height 7
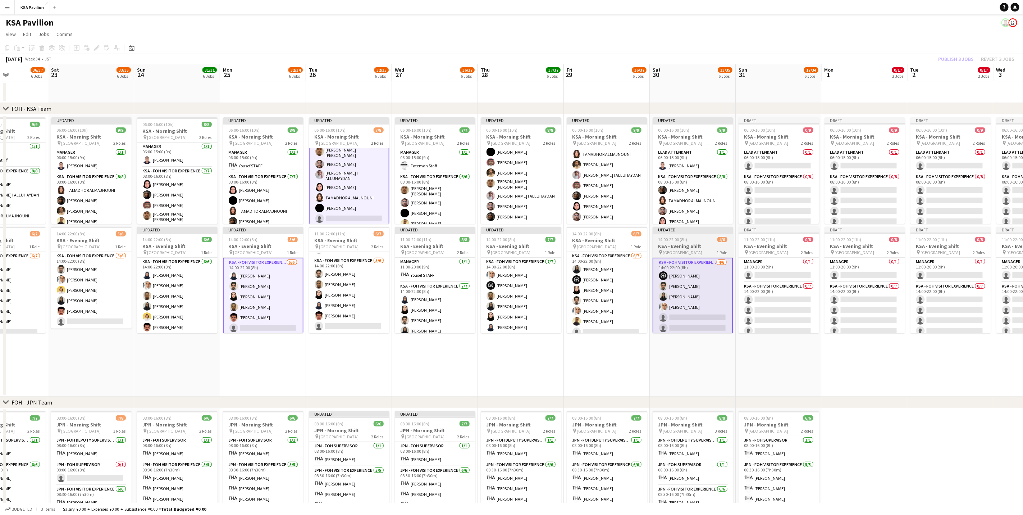
click at [668, 244] on h3 "KSA - Evening Shift" at bounding box center [693, 246] width 81 height 6
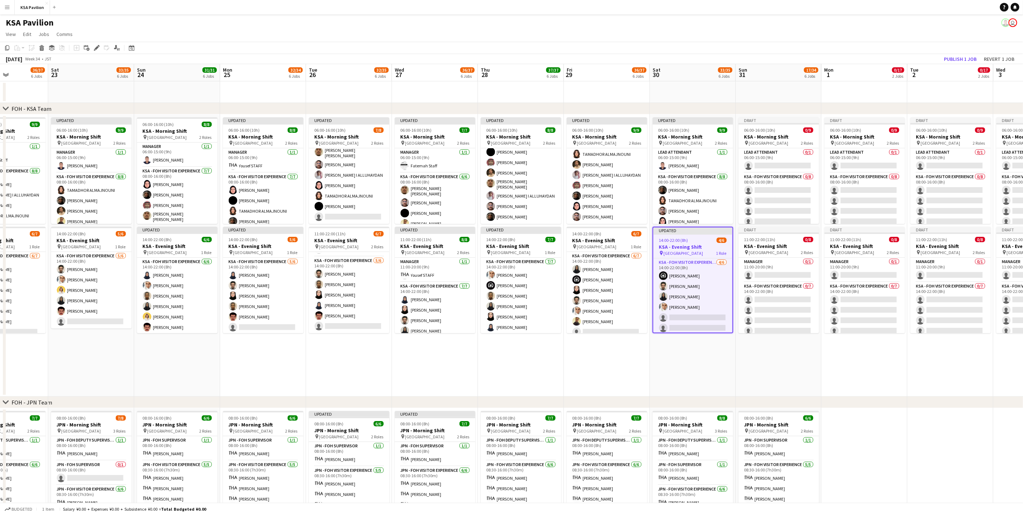
scroll to position [39, 0]
click at [341, 131] on span "06:00-16:00 (10h)" at bounding box center [330, 129] width 31 height 5
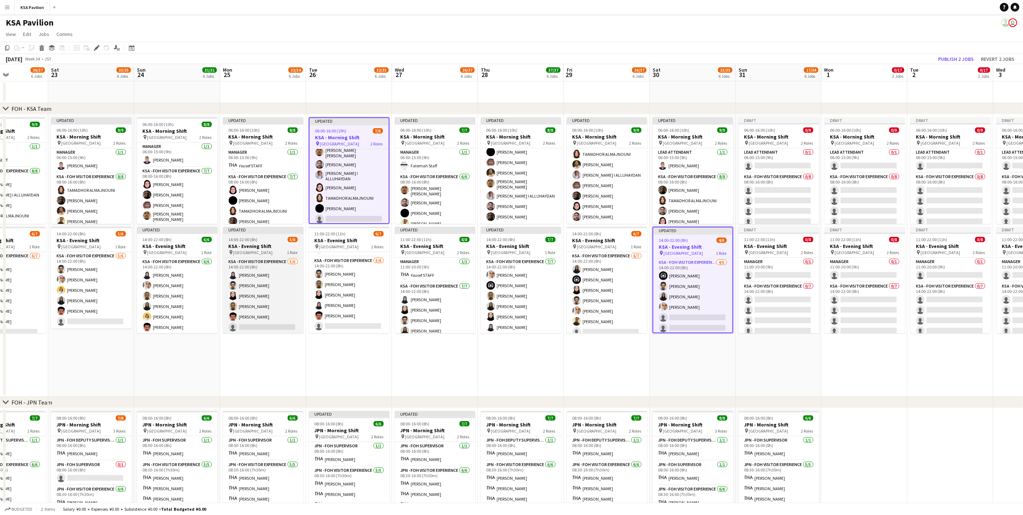
click at [246, 250] on span "[GEOGRAPHIC_DATA]" at bounding box center [253, 252] width 40 height 5
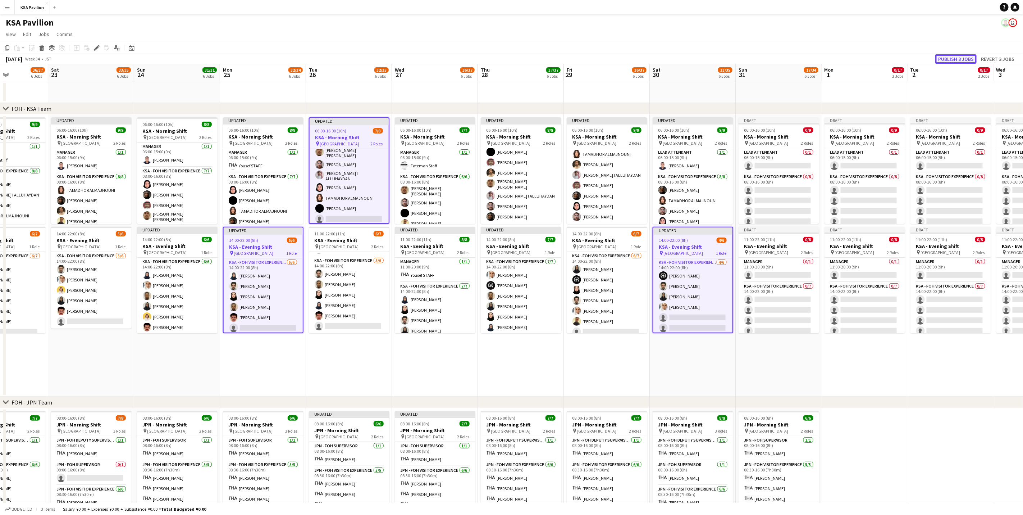
click at [677, 58] on button "Publish 3 jobs" at bounding box center [955, 58] width 41 height 9
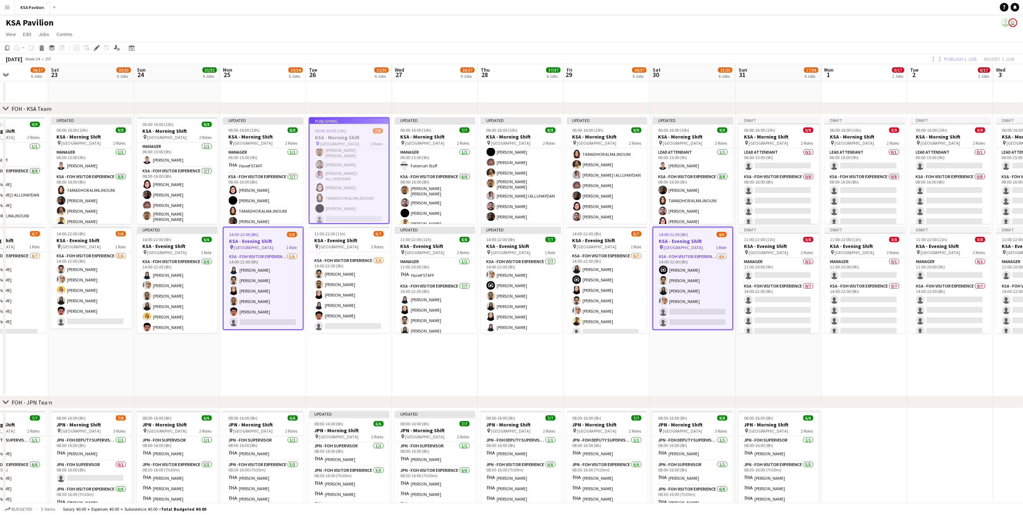
scroll to position [35, 0]
click at [515, 95] on app-date-cell at bounding box center [521, 92] width 86 height 22
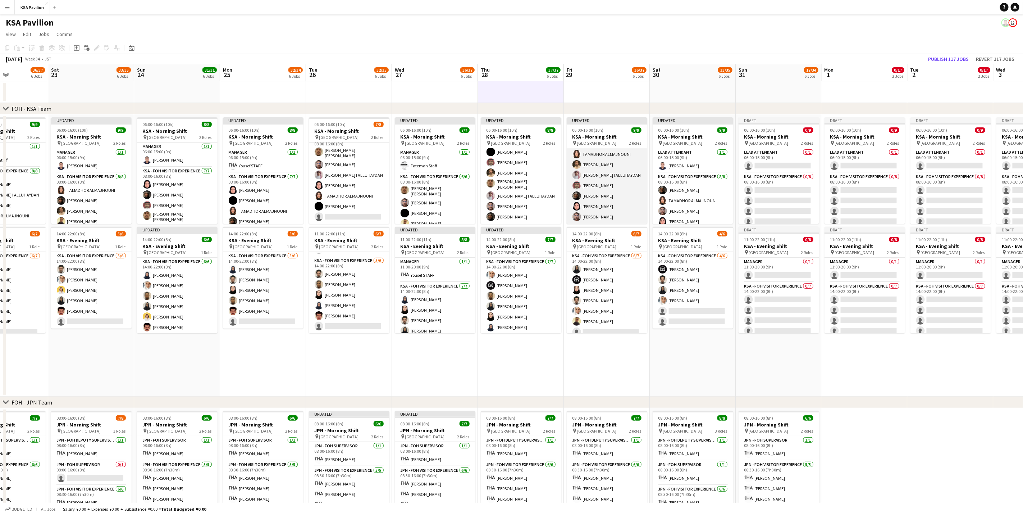
click at [612, 200] on app-card-role "KSA - FOH Visitor Experience [DATE] 08:00-16:00 (8h) [PERSON_NAME] TAMADHOR ALM…" at bounding box center [607, 174] width 81 height 97
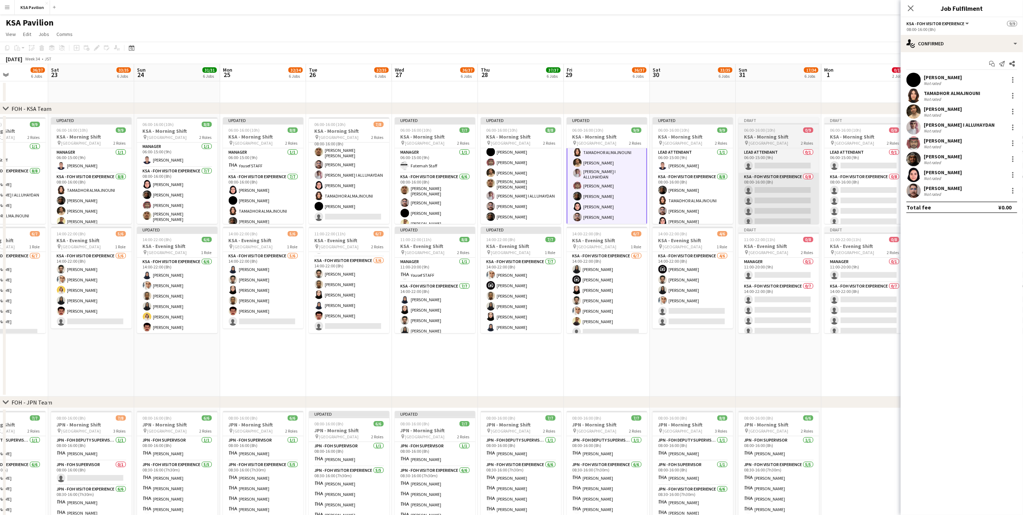
scroll to position [50, 0]
click at [677, 189] on div at bounding box center [1012, 188] width 1 height 1
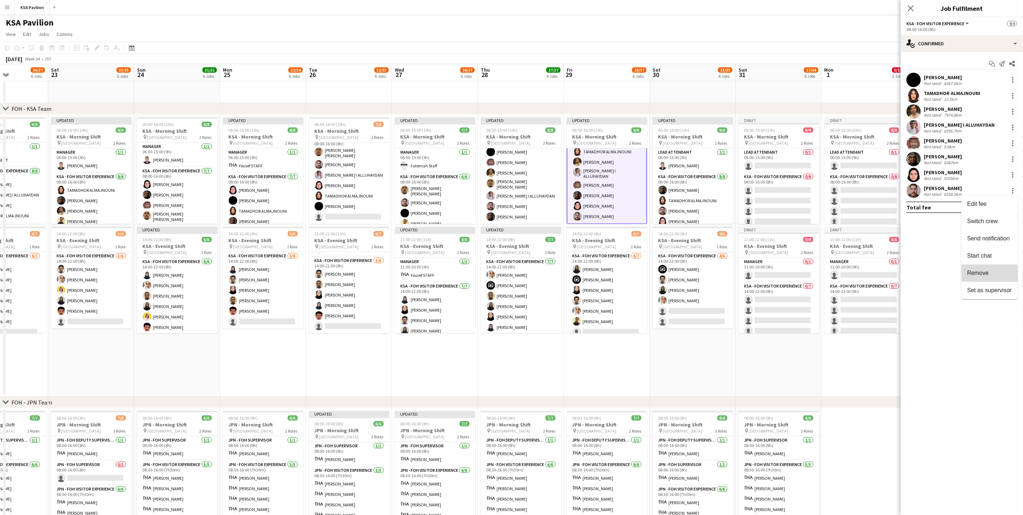
click at [677, 272] on span "Remove" at bounding box center [989, 273] width 45 height 6
click at [677, 10] on icon at bounding box center [910, 8] width 7 height 7
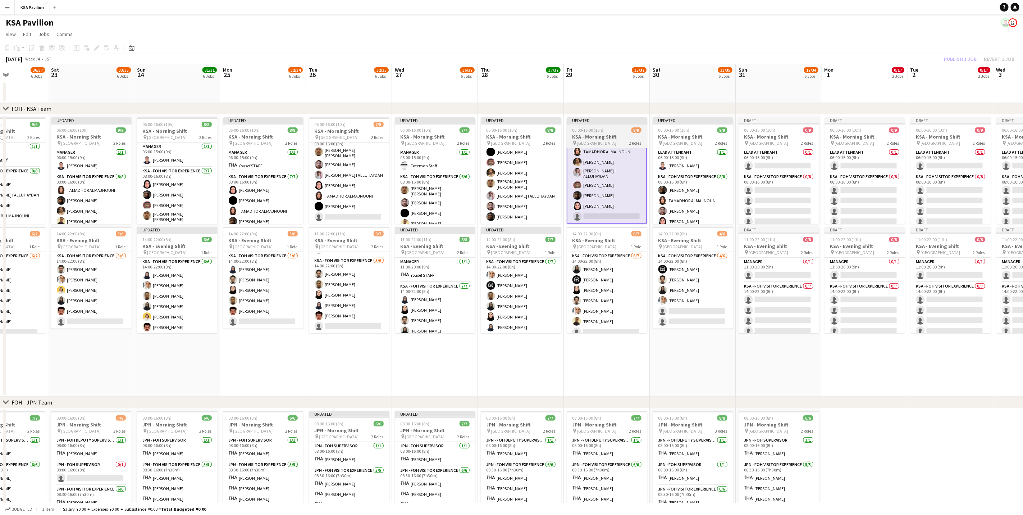
click at [609, 140] on span "[GEOGRAPHIC_DATA]" at bounding box center [597, 142] width 40 height 5
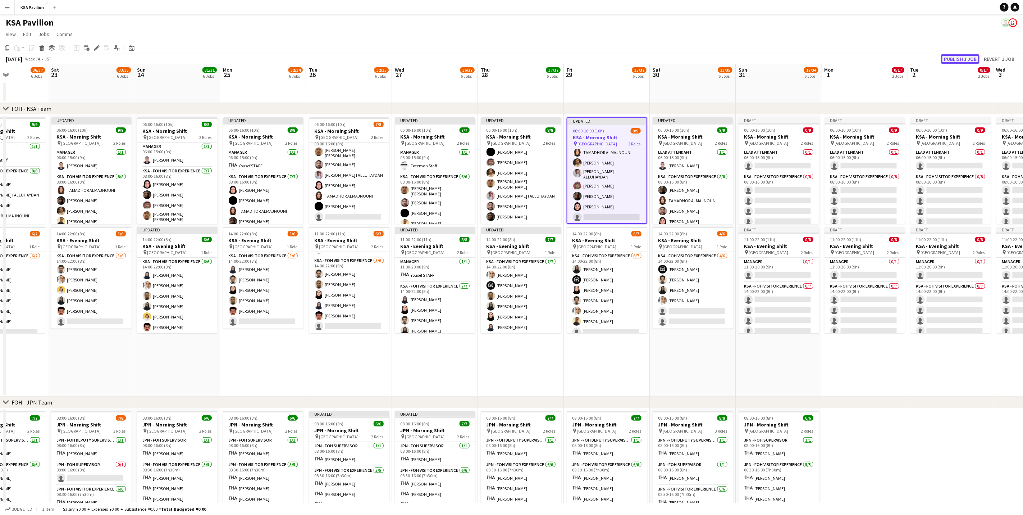
click at [677, 57] on button "Publish 1 job" at bounding box center [960, 58] width 38 height 9
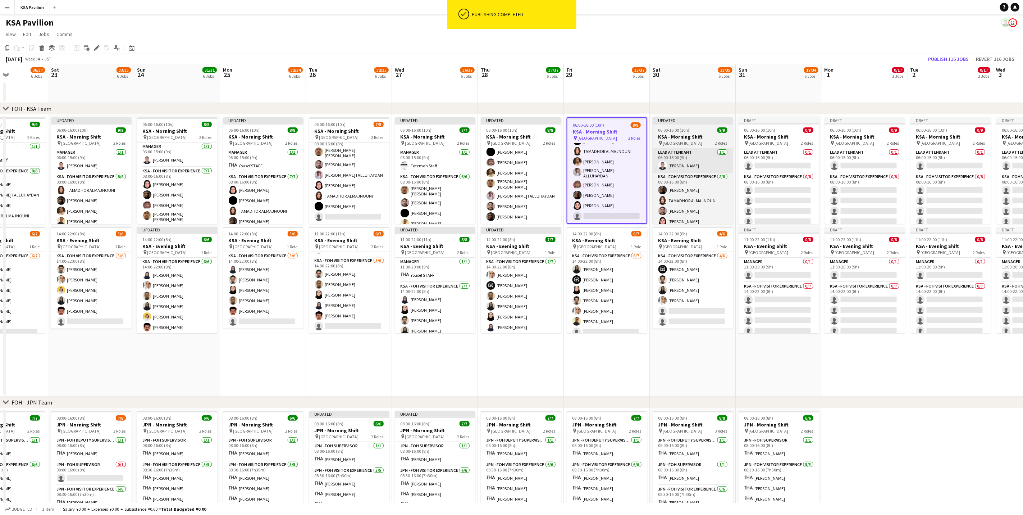
scroll to position [45, 0]
